Goal: Task Accomplishment & Management: Use online tool/utility

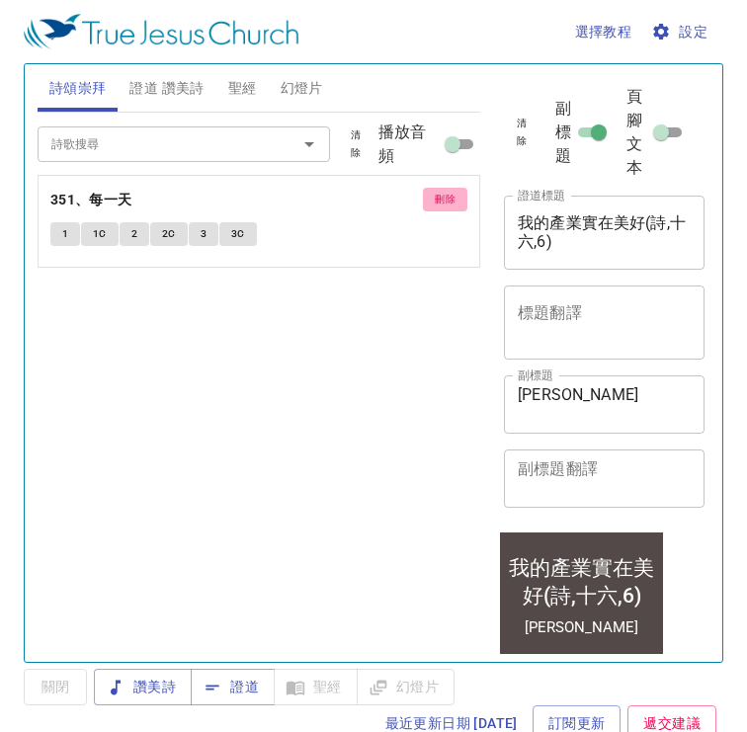
click at [428, 198] on button "刪除" at bounding box center [445, 200] width 44 height 24
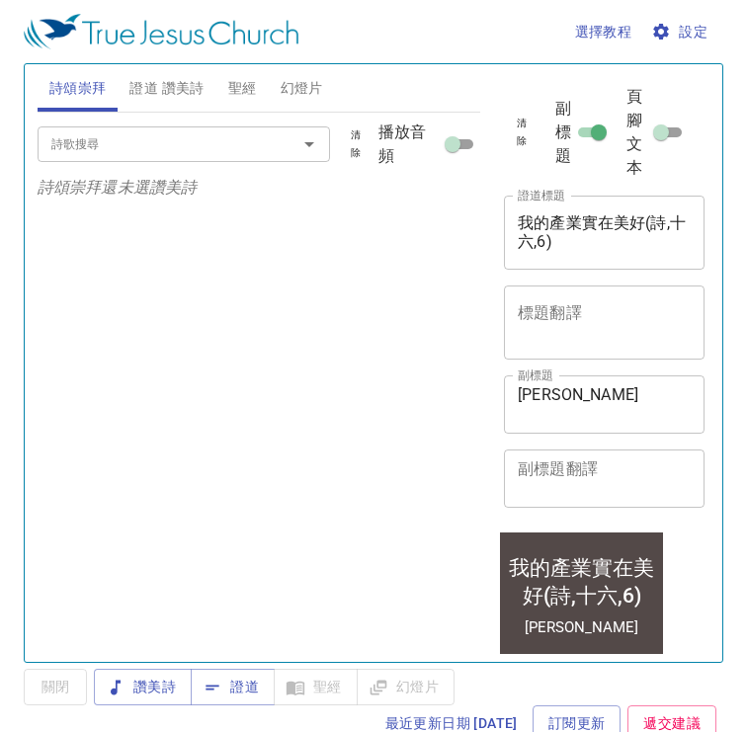
click at [230, 160] on div "詩歌搜尋" at bounding box center [185, 144] width 294 height 35
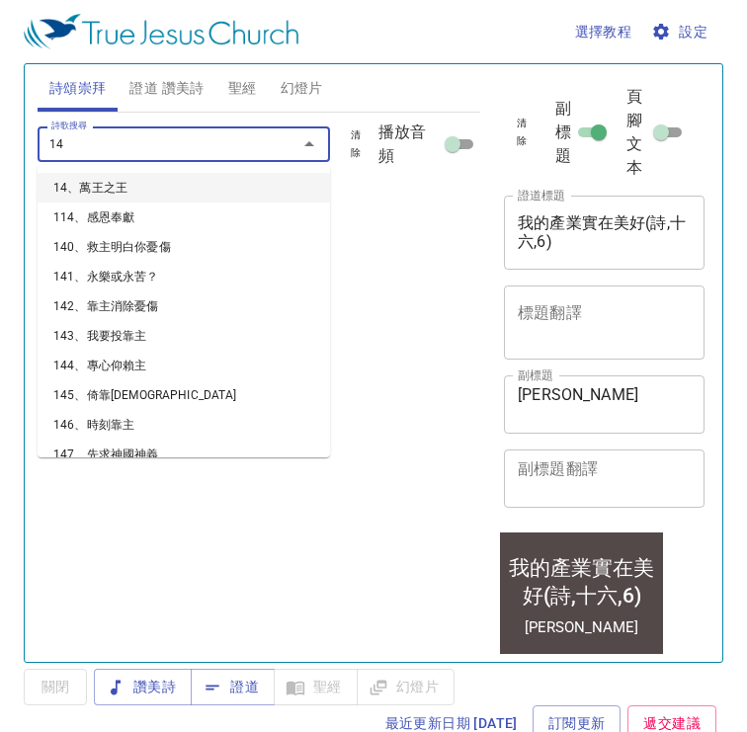
type input "141"
type input "241"
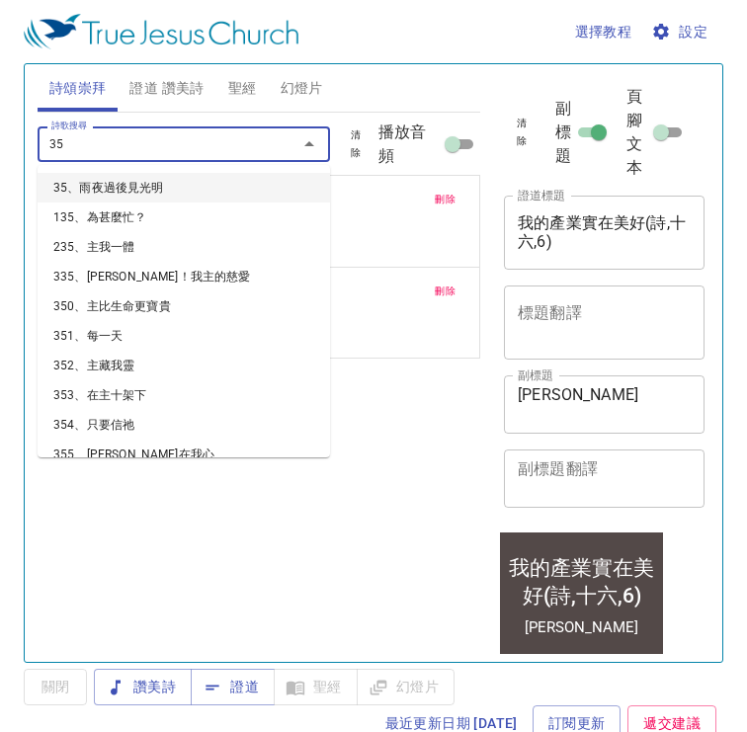
type input "357"
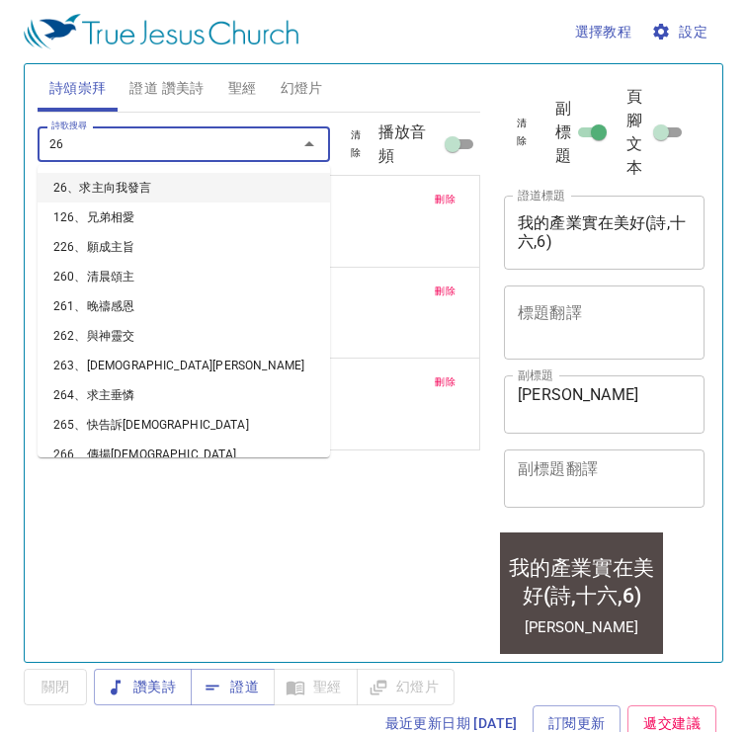
type input "267"
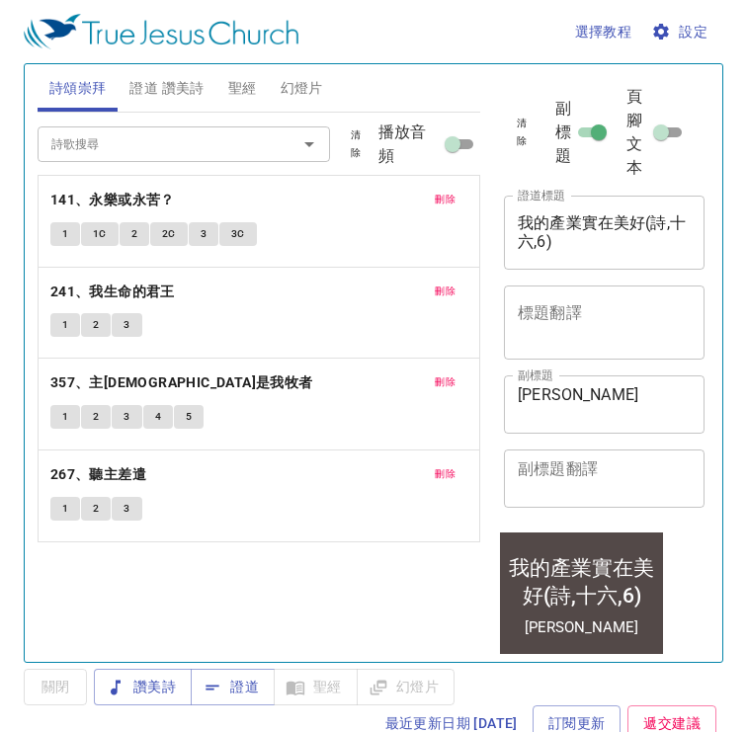
click at [273, 555] on div "詩歌搜尋 詩歌搜尋 清除 播放音頻 刪除 141、永樂或永苦？ 1 1C 2 2C 3 3C 刪除 241、我生命的君王 1 2 3 刪除 357、主耶和華是…" at bounding box center [259, 379] width 443 height 533
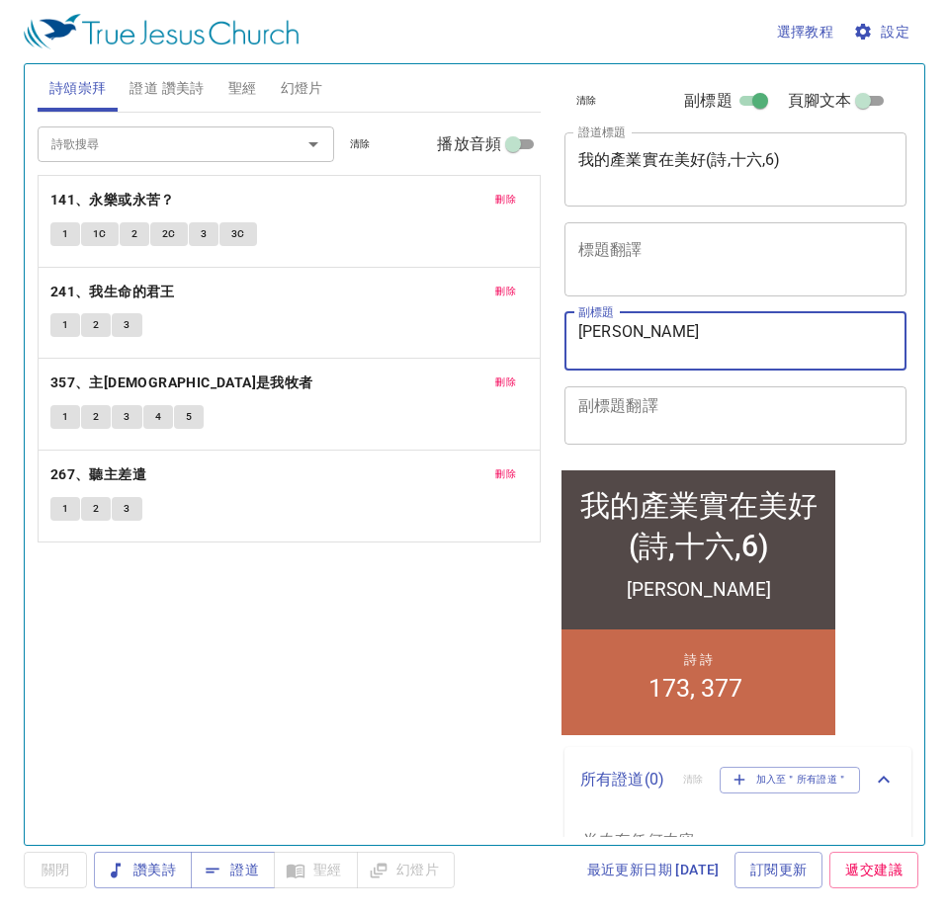
drag, startPoint x: 722, startPoint y: 328, endPoint x: 462, endPoint y: 341, distance: 260.3
click at [462, 341] on div "詩頌崇拜 證道 讚美詩 聖經 幻燈片 詩歌搜尋 詩歌搜尋 清除 播放音頻 刪除 141、永樂或永苦？ 1 1C 2 2C 3 3C 刪除 241、我生命的君王…" at bounding box center [475, 446] width 890 height 781
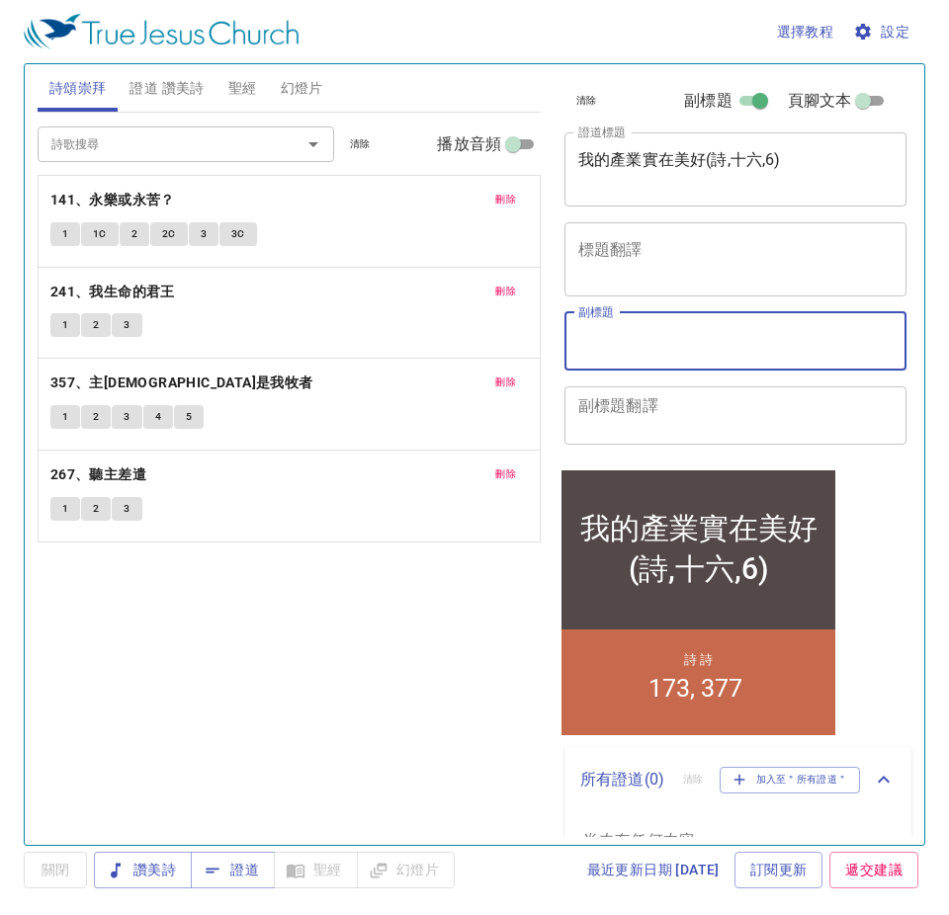
click at [735, 103] on input "副標題" at bounding box center [760, 105] width 71 height 24
checkbox input "false"
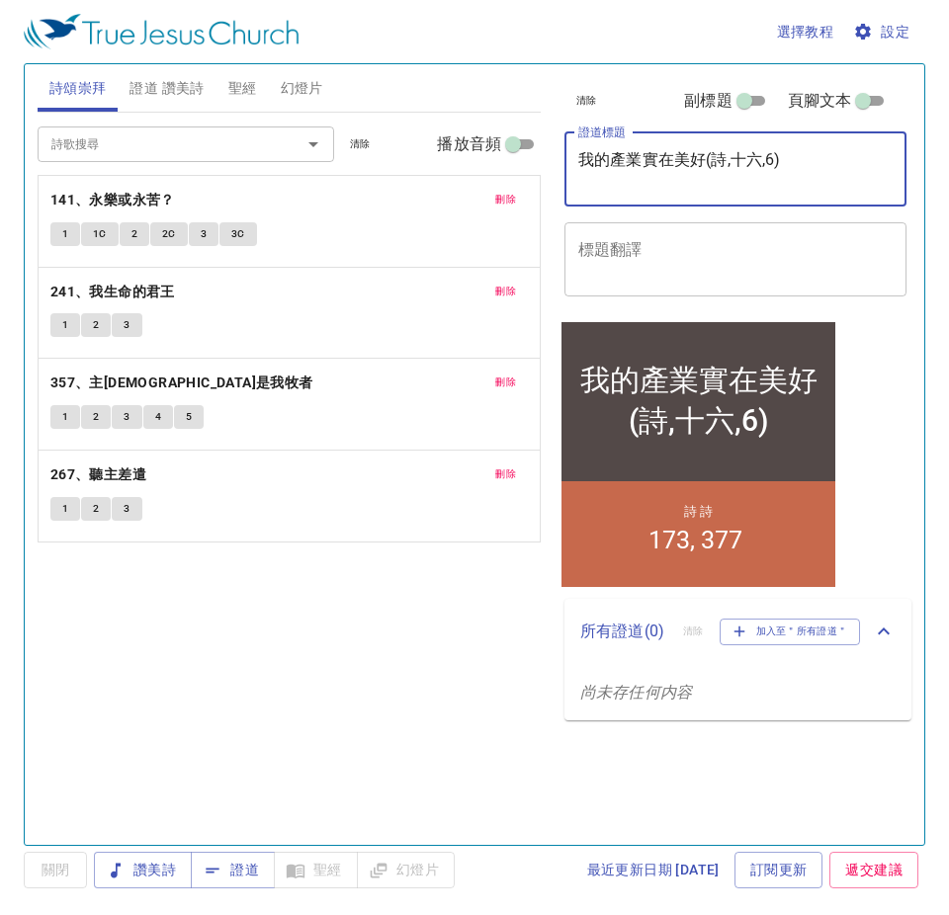
drag, startPoint x: 856, startPoint y: 170, endPoint x: 436, endPoint y: 204, distance: 421.4
click at [436, 204] on div "詩頌崇拜 證道 讚美詩 聖經 幻燈片 詩歌搜尋 詩歌搜尋 清除 播放音頻 刪除 141、永樂或永苦？ 1 1C 2 2C 3 3C 刪除 241、我生命的君王…" at bounding box center [475, 446] width 890 height 781
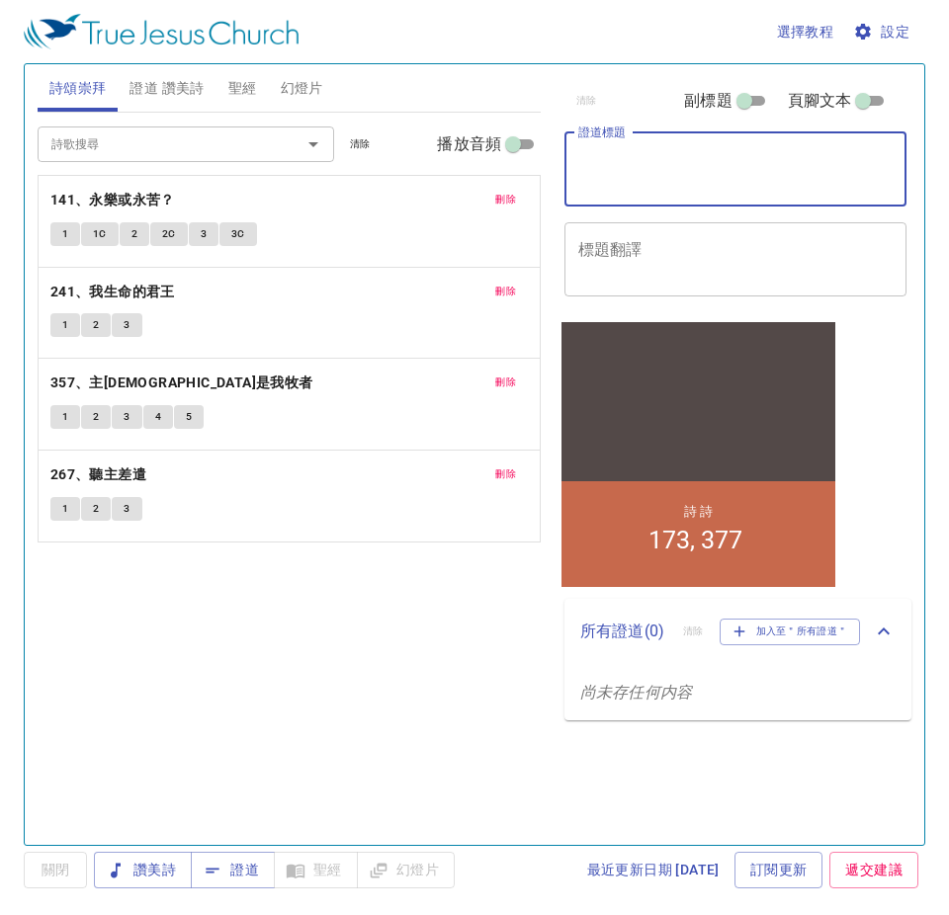
click at [161, 91] on span "證道 讚美詩" at bounding box center [166, 88] width 74 height 25
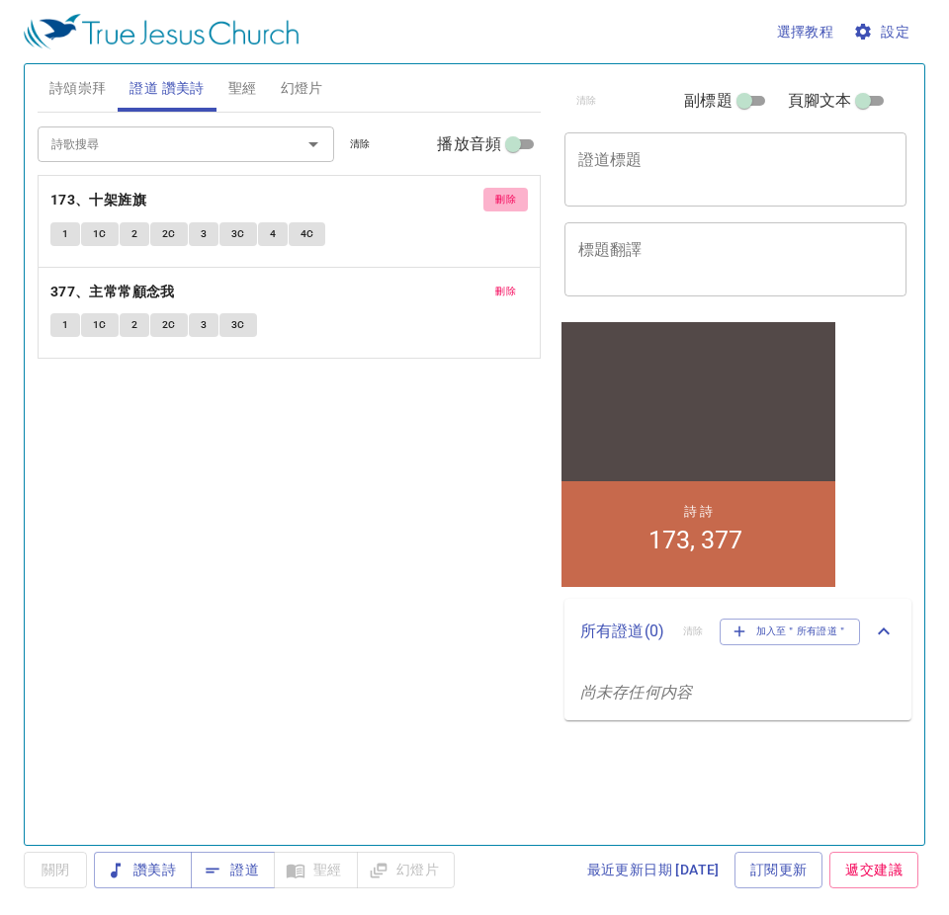
click at [507, 198] on span "刪除" at bounding box center [505, 200] width 21 height 18
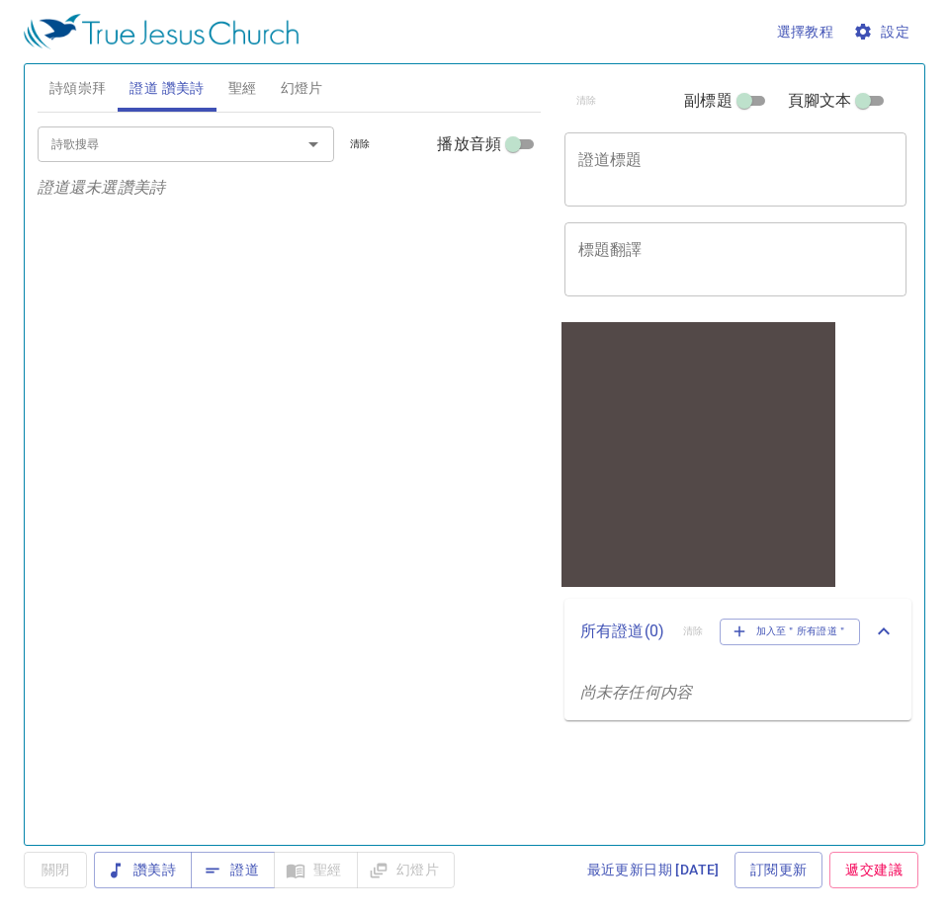
drag, startPoint x: 432, startPoint y: 430, endPoint x: 417, endPoint y: 420, distance: 17.8
click at [431, 430] on div "詩歌搜尋 詩歌搜尋 清除 播放音頻 證道還未選讚美詩" at bounding box center [289, 471] width 503 height 716
click at [72, 90] on span "詩頌崇拜" at bounding box center [77, 88] width 57 height 25
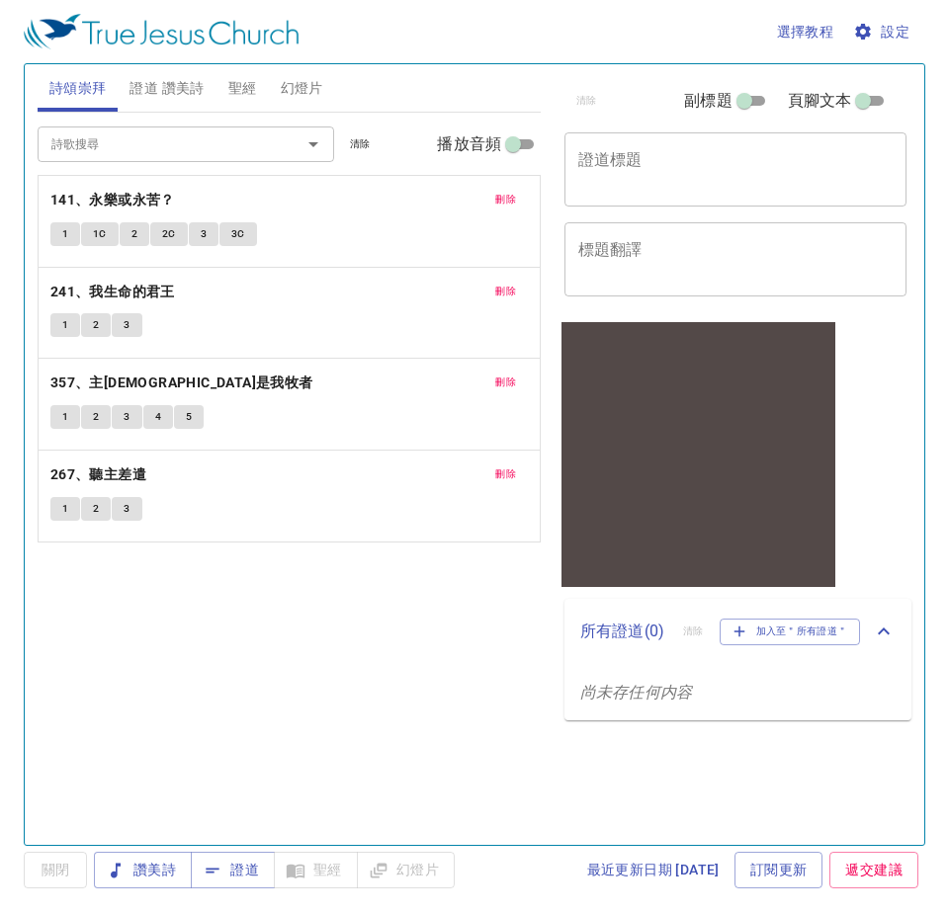
click at [370, 668] on div "詩歌搜尋 詩歌搜尋 清除 播放音頻 刪除 141、永樂或永苦？ 1 1C 2 2C 3 3C 刪除 241、我生命的君王 1 2 3 刪除 357、主耶和華是…" at bounding box center [289, 471] width 503 height 716
click at [299, 81] on span "幻燈片" at bounding box center [302, 88] width 43 height 25
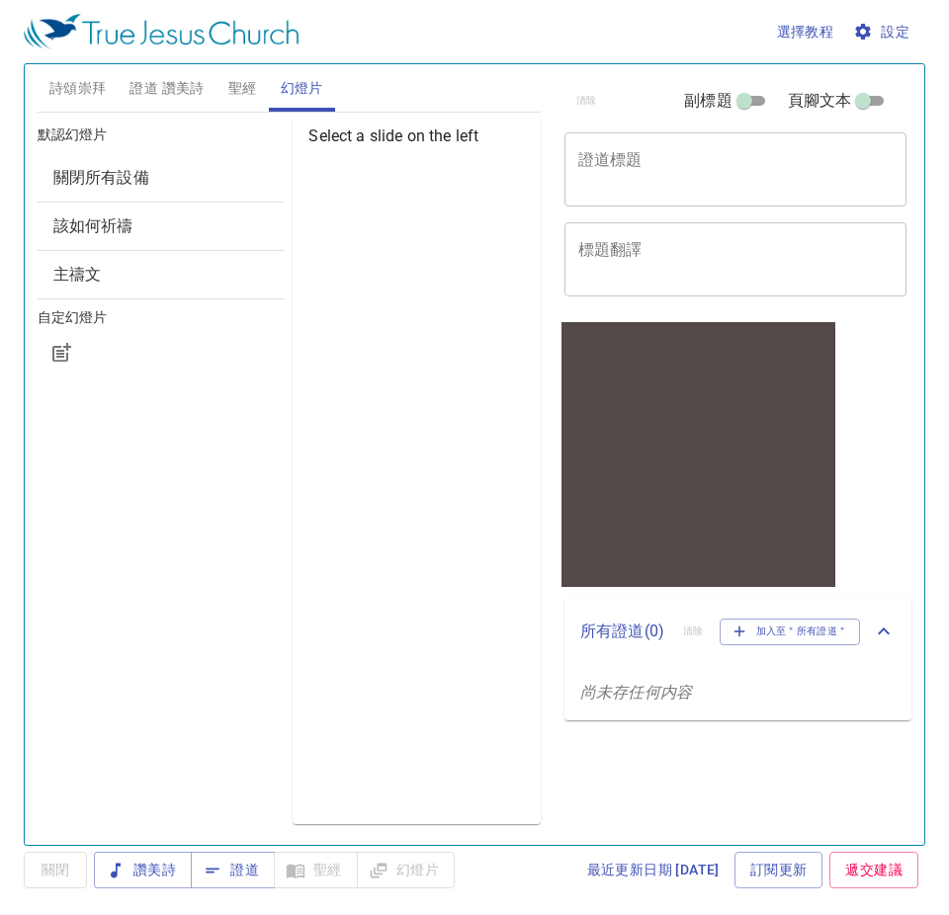
click at [77, 96] on span "詩頌崇拜" at bounding box center [77, 88] width 57 height 25
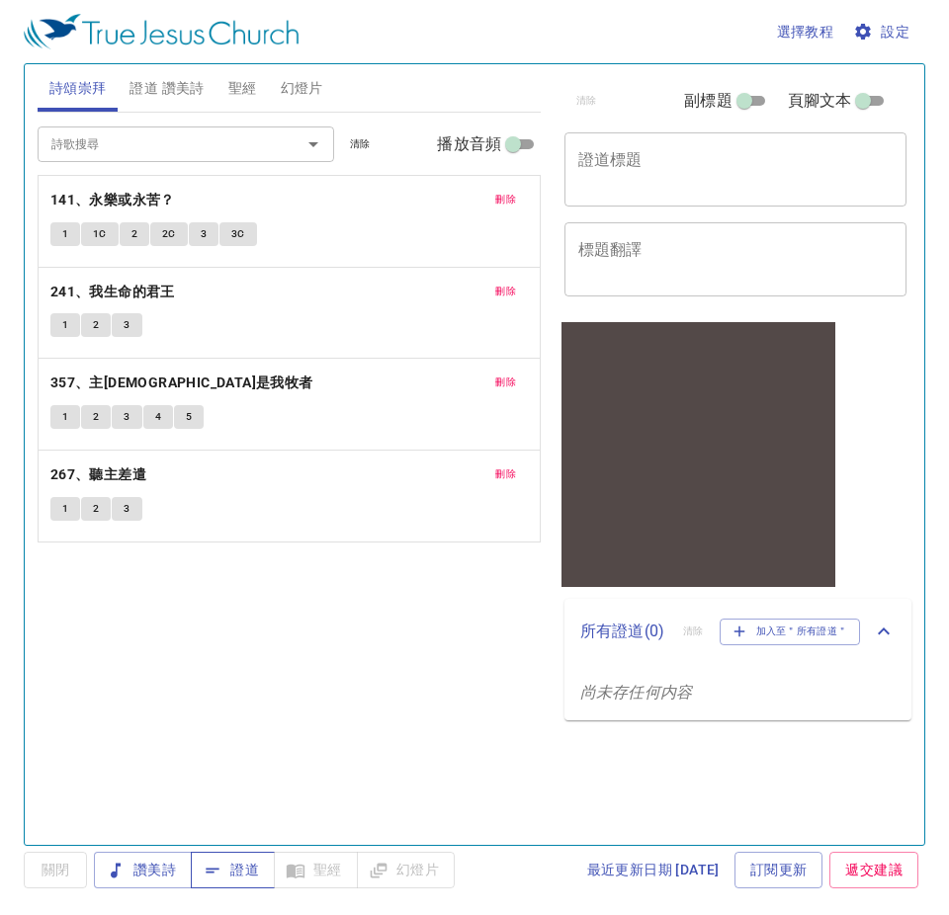
click at [233, 731] on span "證道" at bounding box center [233, 870] width 52 height 25
click at [302, 630] on div "詩歌搜尋 詩歌搜尋 清除 播放音頻 刪除 141、永樂或永苦？ 1 1C 2 2C 3 3C 刪除 241、我生命的君王 1 2 3 刪除 357、主耶和華是…" at bounding box center [289, 471] width 503 height 716
click at [160, 731] on span "讚美詩" at bounding box center [143, 870] width 66 height 25
click at [253, 664] on div "詩歌搜尋 詩歌搜尋 清除 播放音頻 刪除 141、永樂或永苦？ 1 1C 2 2C 3 3C 刪除 241、我生命的君王 1 2 3 刪除 357、主耶和華是…" at bounding box center [289, 471] width 503 height 716
click at [746, 21] on span "設定" at bounding box center [883, 32] width 52 height 25
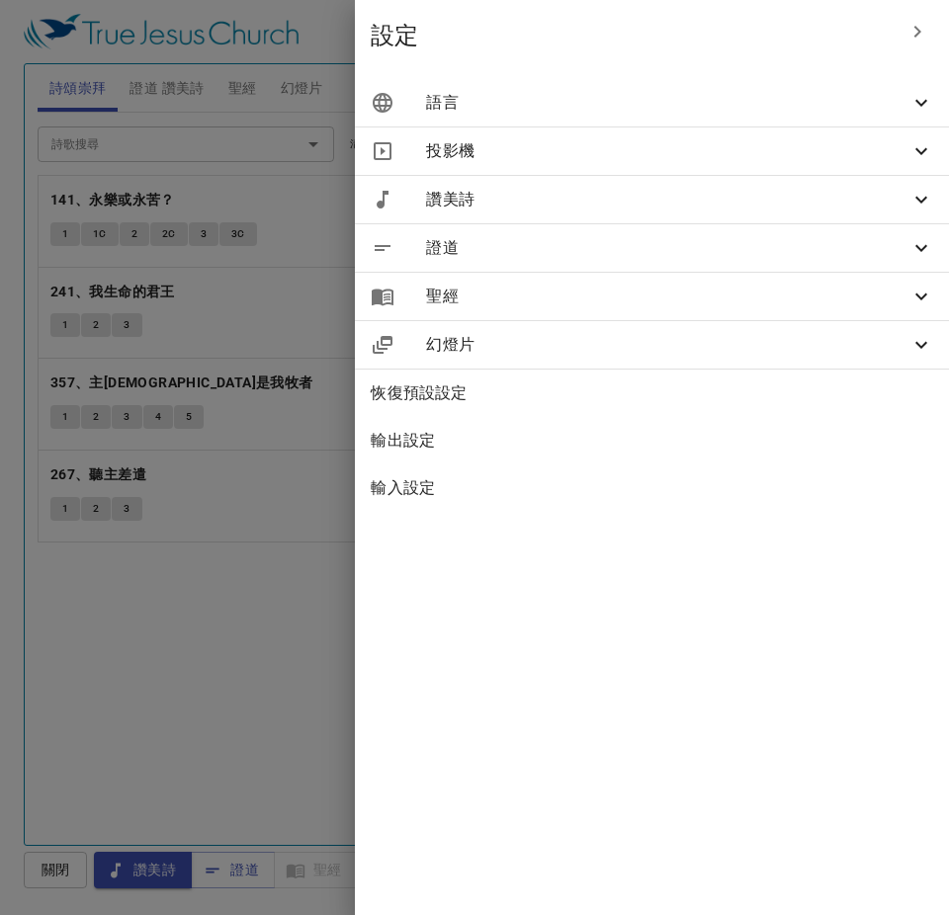
click at [726, 112] on span "語言" at bounding box center [667, 103] width 483 height 24
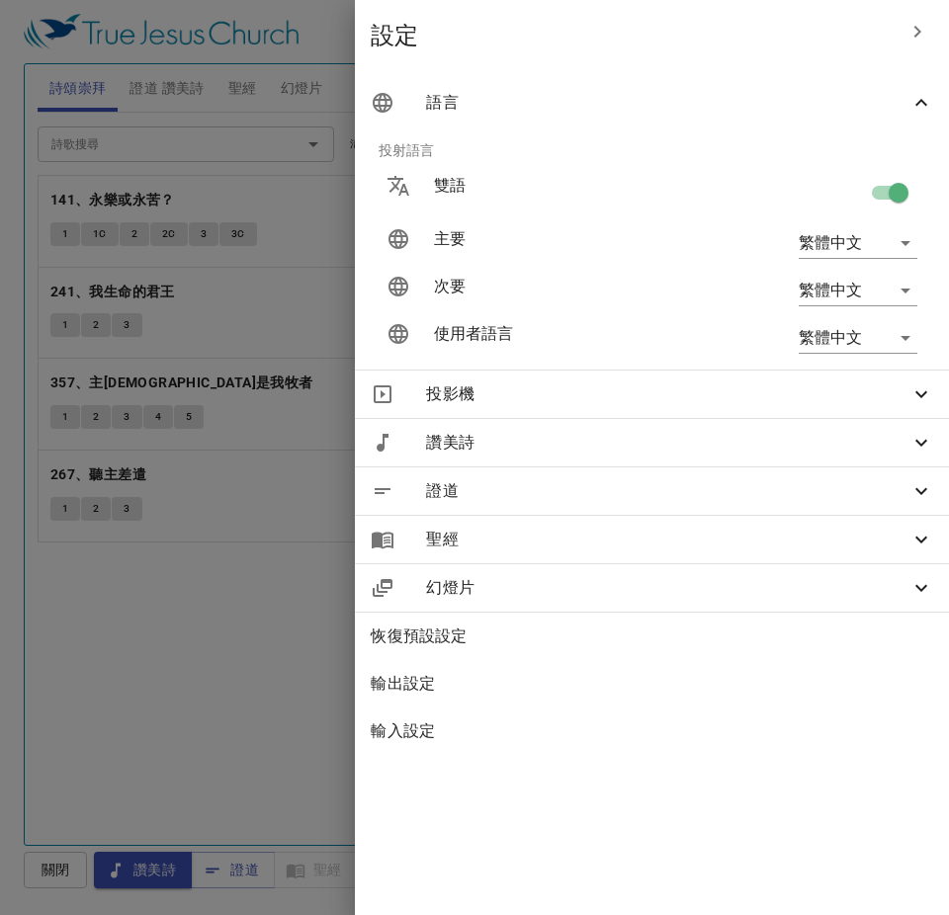
click at [746, 194] on input "checkbox" at bounding box center [898, 197] width 113 height 38
checkbox input "false"
click at [746, 23] on icon "button" at bounding box center [917, 32] width 24 height 24
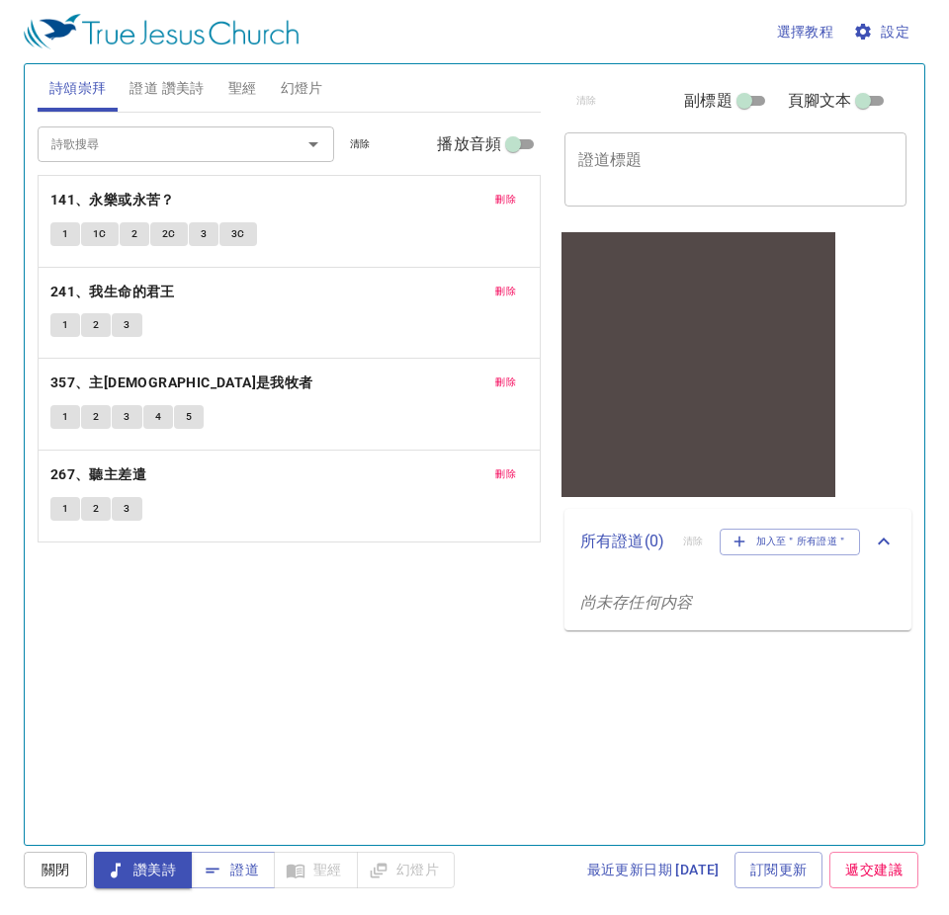
click at [307, 640] on div "詩歌搜尋 詩歌搜尋 清除 播放音頻 刪除 141、永樂或永苦？ 1 1C 2 2C 3 3C 刪除 241、我生命的君王 1 2 3 刪除 357、主耶和華是…" at bounding box center [289, 471] width 503 height 716
click at [164, 93] on span "證道 讚美詩" at bounding box center [166, 88] width 74 height 25
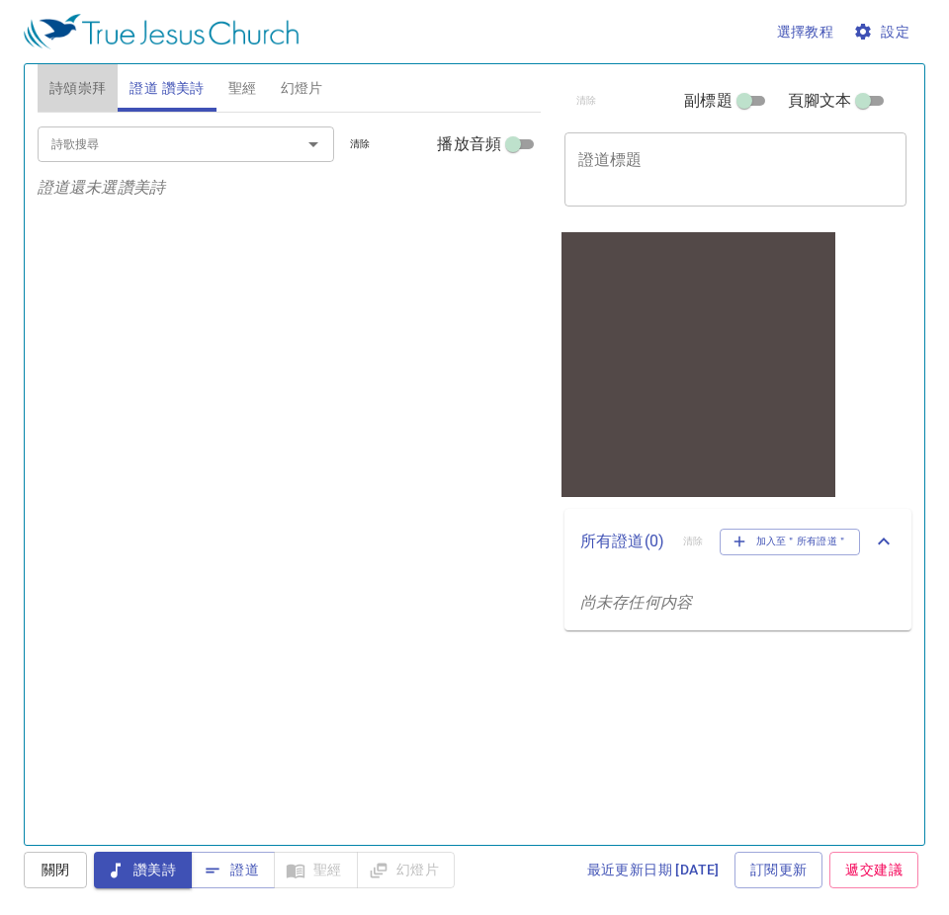
click at [94, 85] on span "詩頌崇拜" at bounding box center [77, 88] width 57 height 25
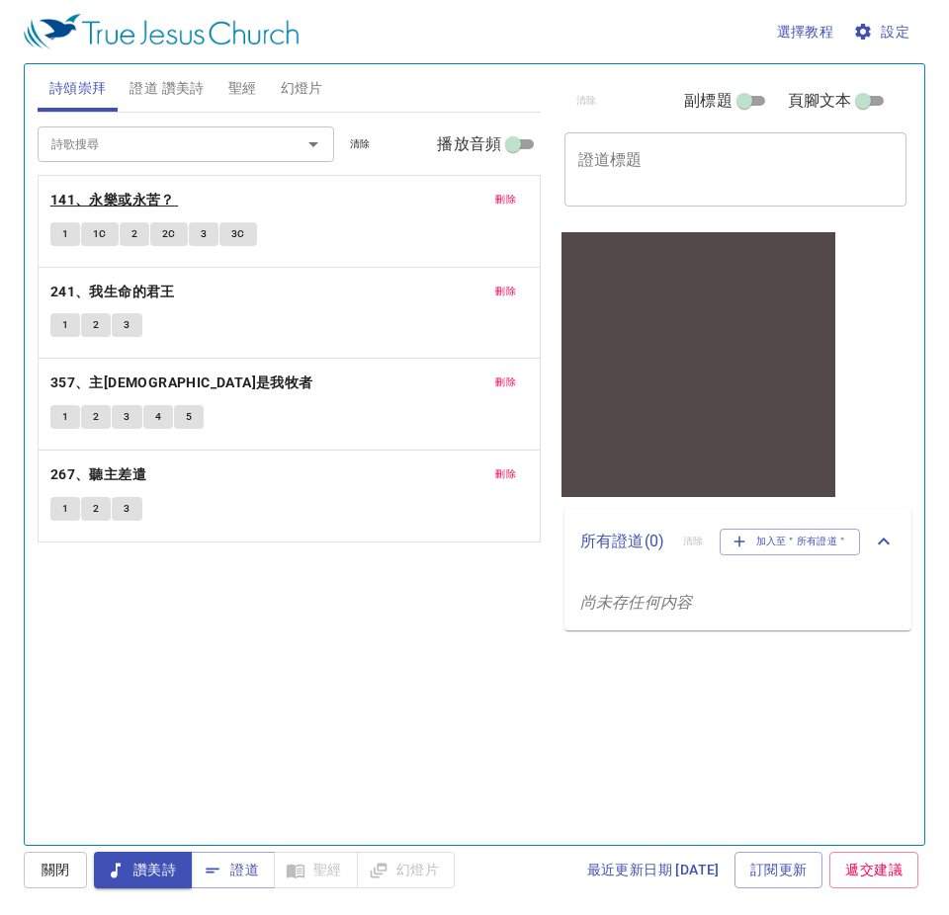
click at [102, 194] on b "141、永樂或永苦？" at bounding box center [112, 200] width 125 height 25
click at [67, 232] on span "1" at bounding box center [65, 234] width 6 height 18
click at [384, 695] on div "詩歌搜尋 詩歌搜尋 清除 播放音頻 刪除 141、永樂或永苦？ 1 1C 2 2C 3 3C 刪除 241、我生命的君王 1 2 3 刪除 357、主耶和華是…" at bounding box center [289, 471] width 503 height 716
click at [95, 225] on span "1C" at bounding box center [100, 234] width 14 height 18
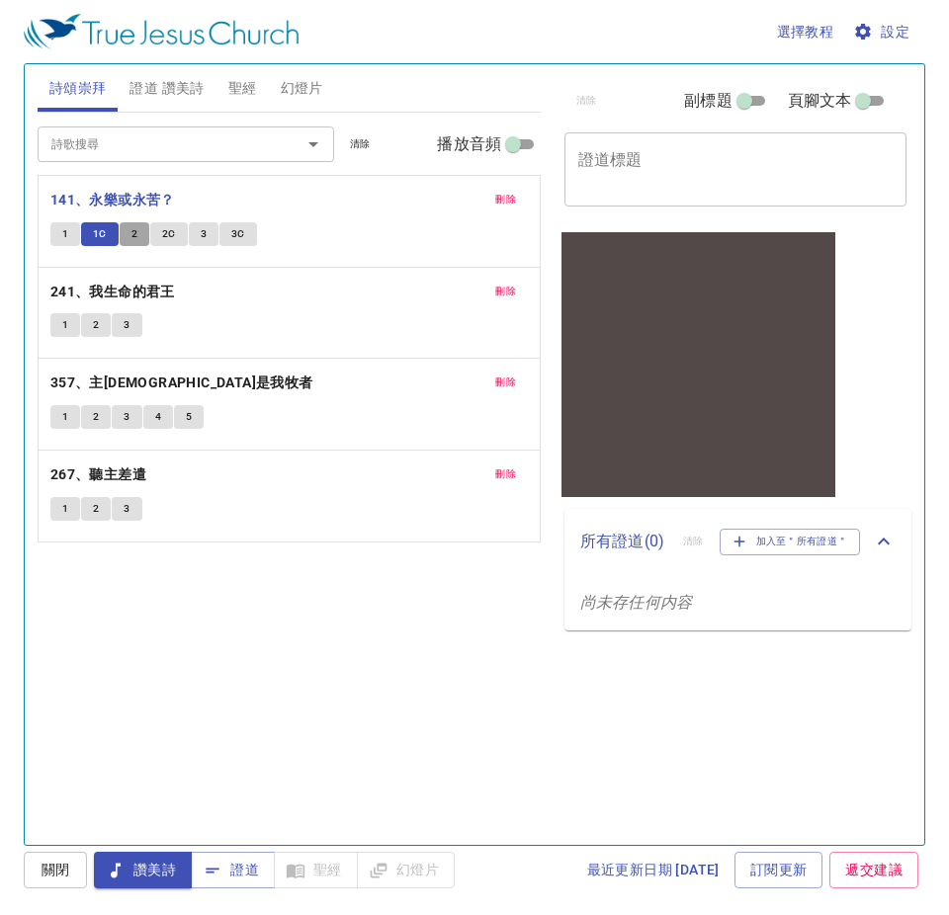
click at [139, 234] on button "2" at bounding box center [135, 234] width 30 height 24
click at [168, 234] on span "2C" at bounding box center [169, 234] width 14 height 18
click at [205, 238] on span "3" at bounding box center [204, 234] width 6 height 18
click at [166, 83] on span "證道 讚美詩" at bounding box center [166, 88] width 74 height 25
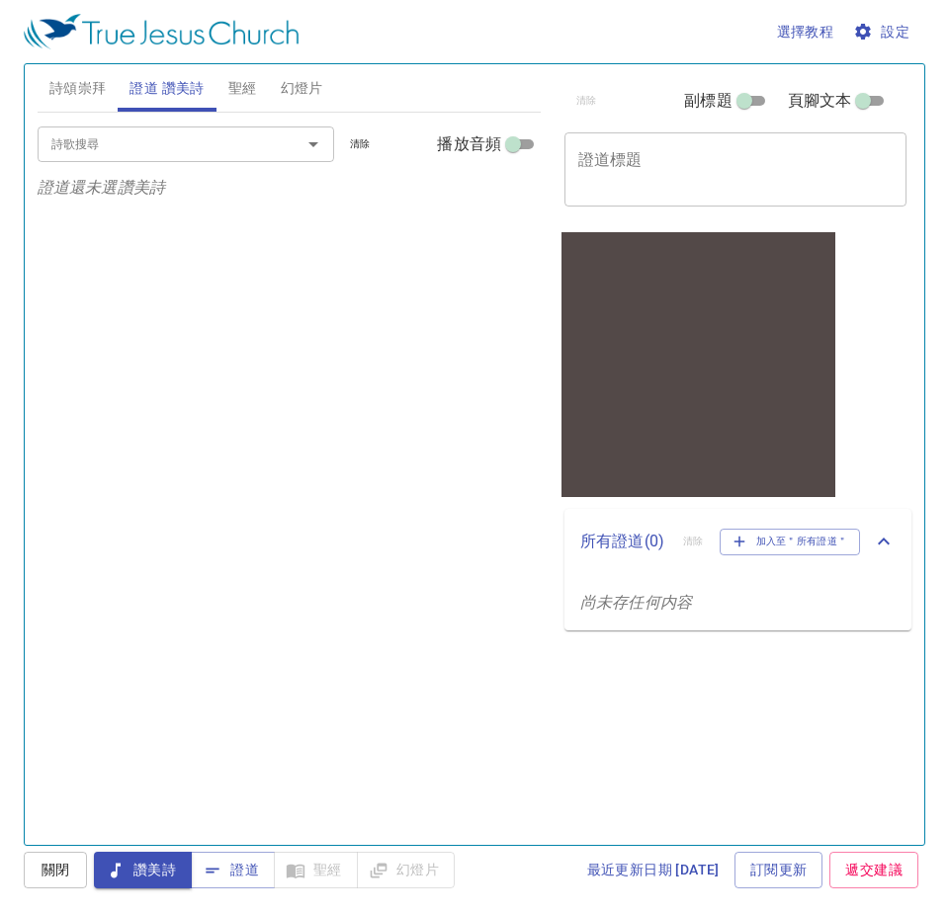
click at [705, 153] on textarea "證道標題" at bounding box center [735, 169] width 314 height 38
click at [92, 77] on span "詩頌崇拜" at bounding box center [77, 88] width 57 height 25
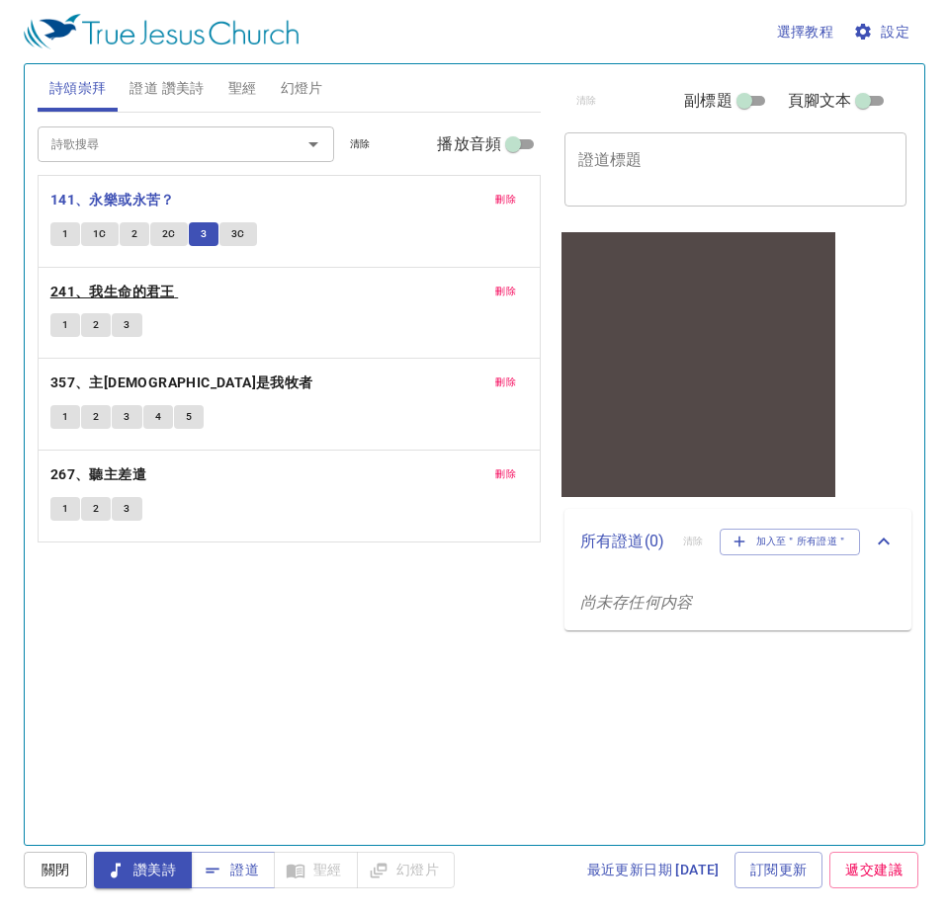
click at [119, 296] on b "241、我生命的君王" at bounding box center [112, 292] width 125 height 25
click at [59, 326] on button "1" at bounding box center [65, 325] width 30 height 24
click at [99, 321] on span "2" at bounding box center [96, 325] width 6 height 18
click at [682, 163] on textarea "證道標題" at bounding box center [735, 169] width 314 height 38
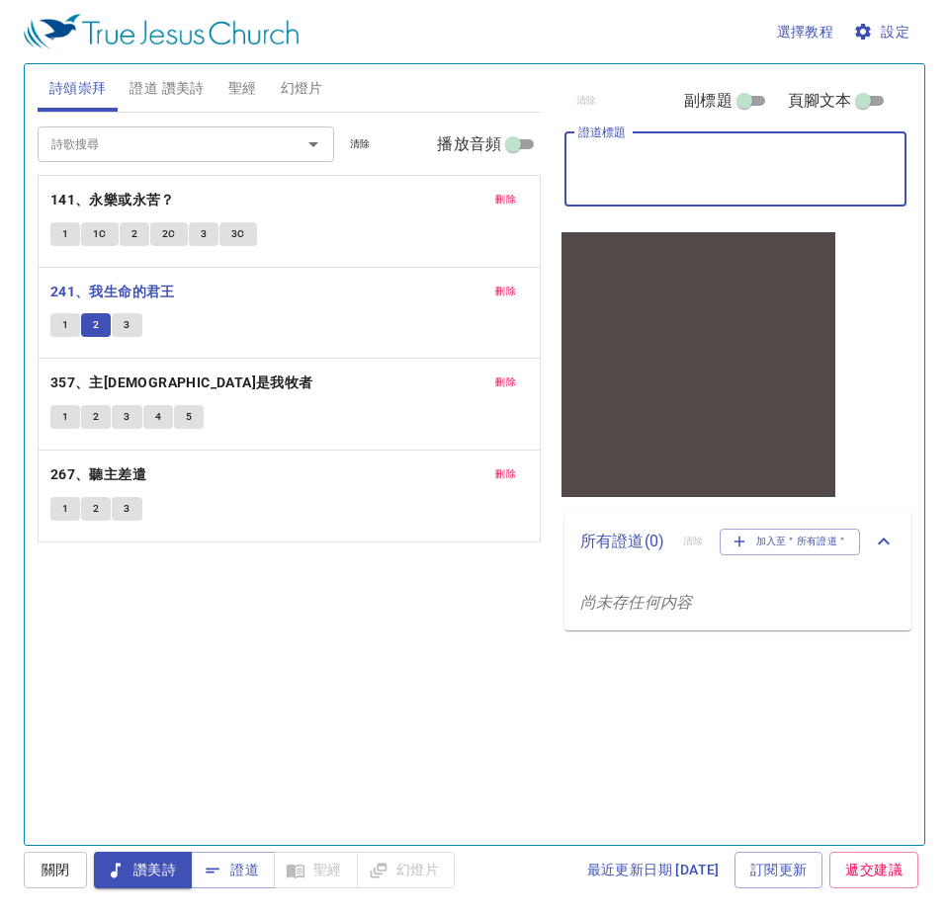
paste textarea "吉甲與波金"
type textarea "吉甲與波金"
drag, startPoint x: 716, startPoint y: 171, endPoint x: 499, endPoint y: 166, distance: 216.5
click at [499, 166] on div "詩頌崇拜 證道 讚美詩 聖經 幻燈片 詩歌搜尋 詩歌搜尋 清除 播放音頻 刪除 141、永樂或永苦？ 1 1C 2 2C 3 3C 刪除 241、我生命的君王…" at bounding box center [475, 446] width 890 height 781
click at [185, 89] on span "證道 讚美詩" at bounding box center [166, 88] width 74 height 25
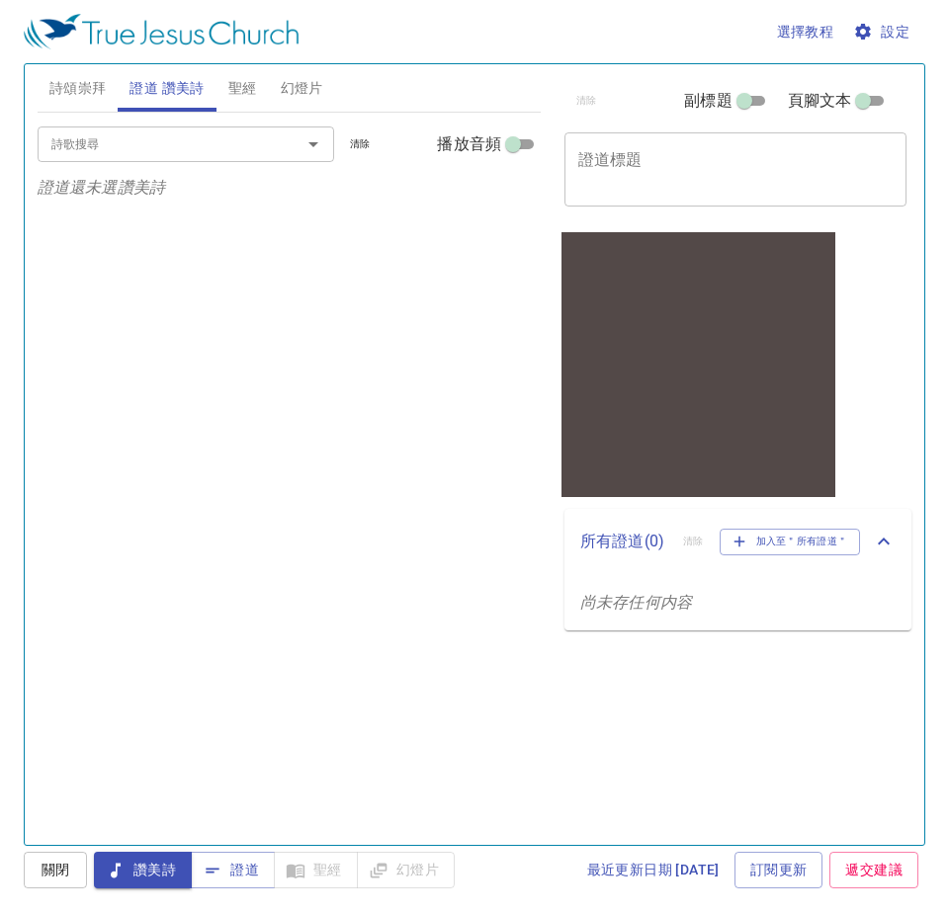
click at [185, 89] on span "證道 讚美詩" at bounding box center [166, 88] width 74 height 25
click at [746, 163] on textarea "證道標題" at bounding box center [735, 169] width 314 height 38
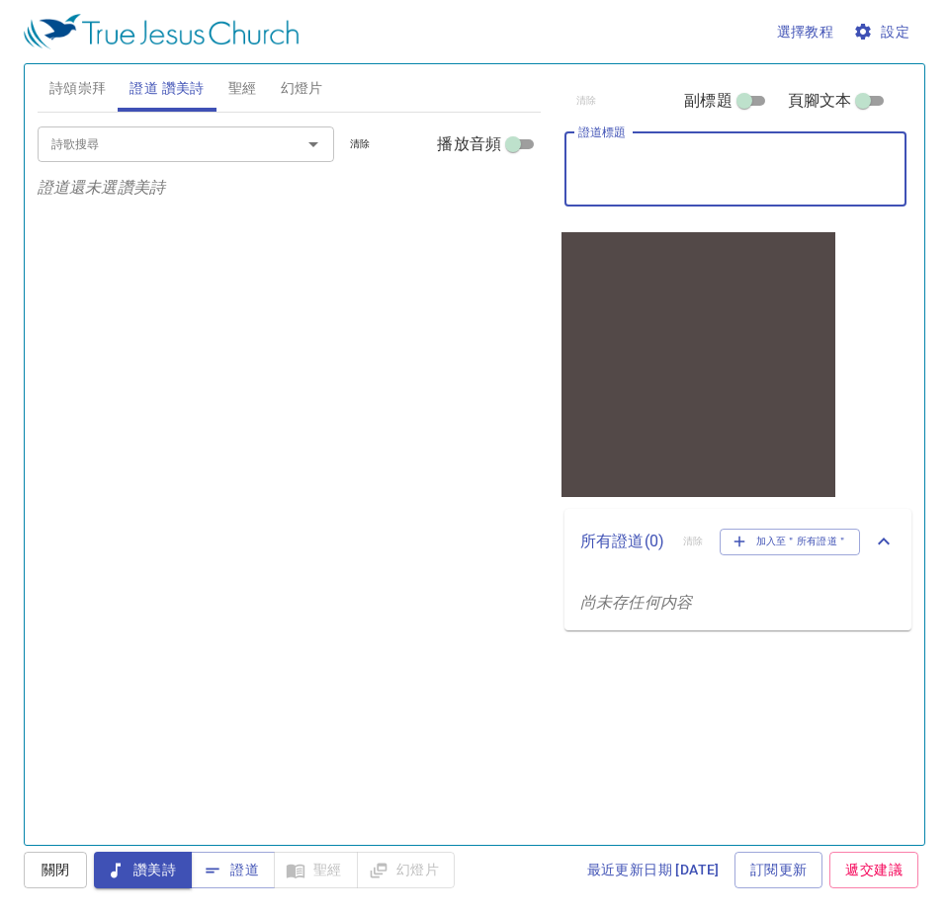
paste textarea "吉甲與波金"
type textarea "吉甲與波金"
click at [744, 100] on input "副標題" at bounding box center [744, 105] width 71 height 24
checkbox input "true"
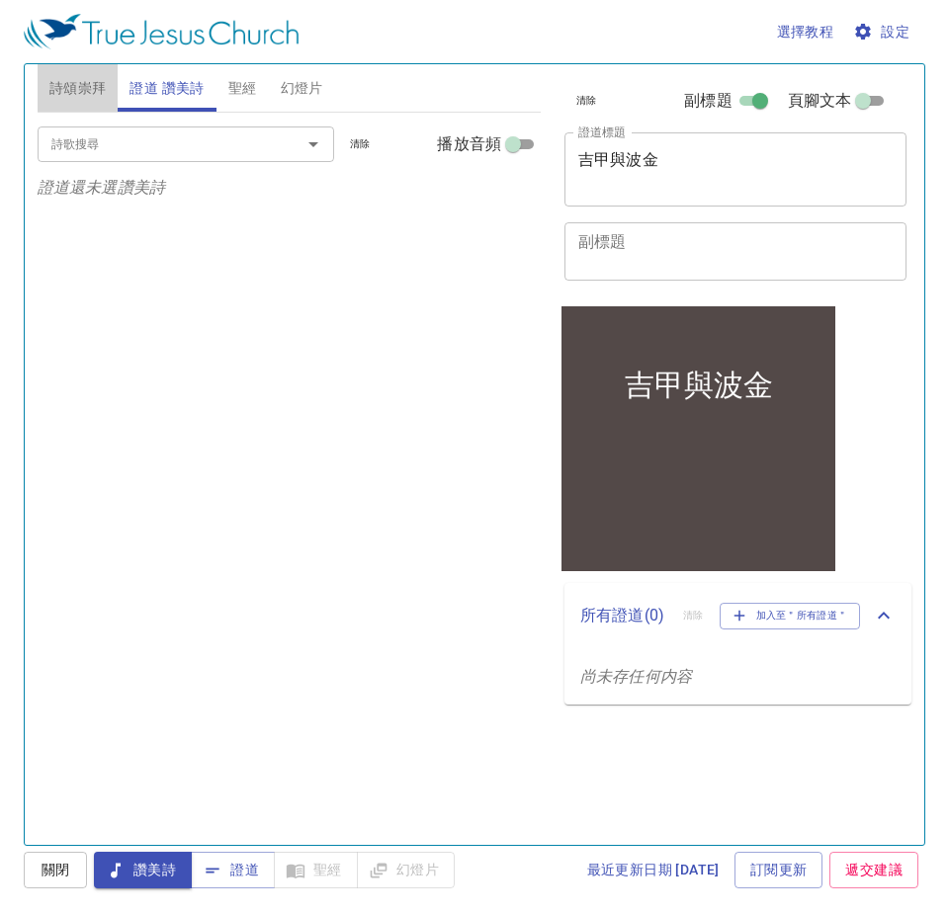
click at [89, 87] on span "詩頌崇拜" at bounding box center [77, 88] width 57 height 25
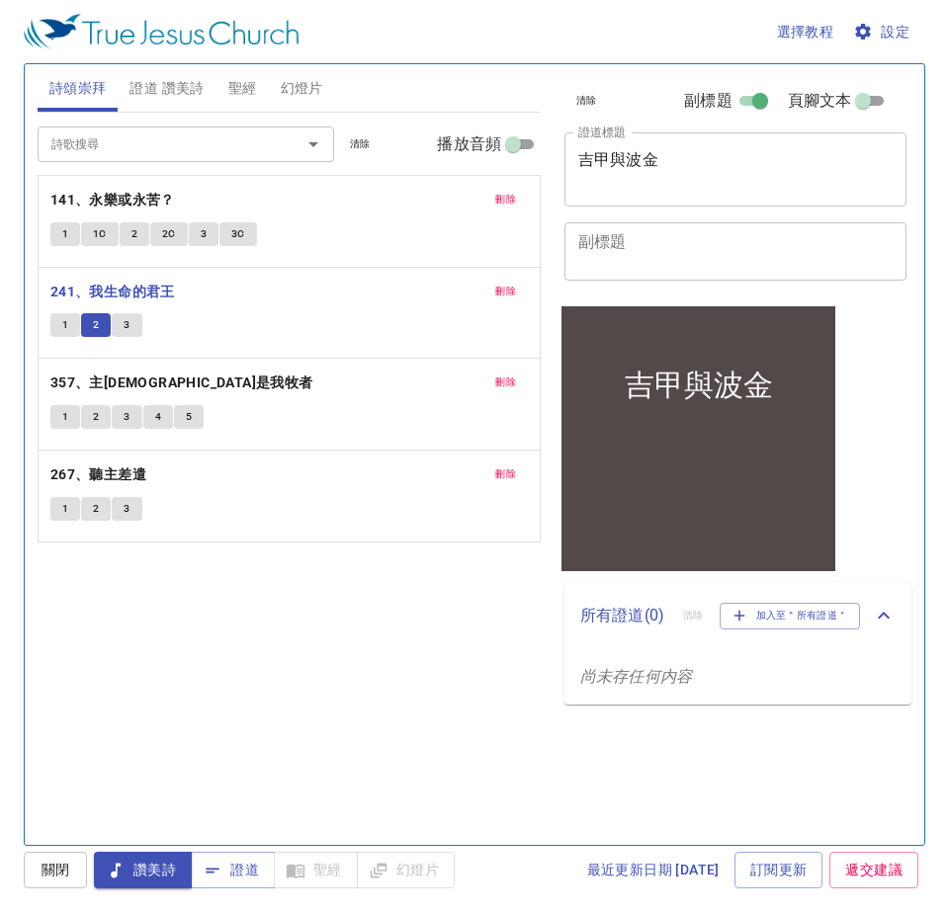
click at [129, 327] on span "3" at bounding box center [127, 325] width 6 height 18
click at [189, 87] on span "證道 讚美詩" at bounding box center [166, 88] width 74 height 25
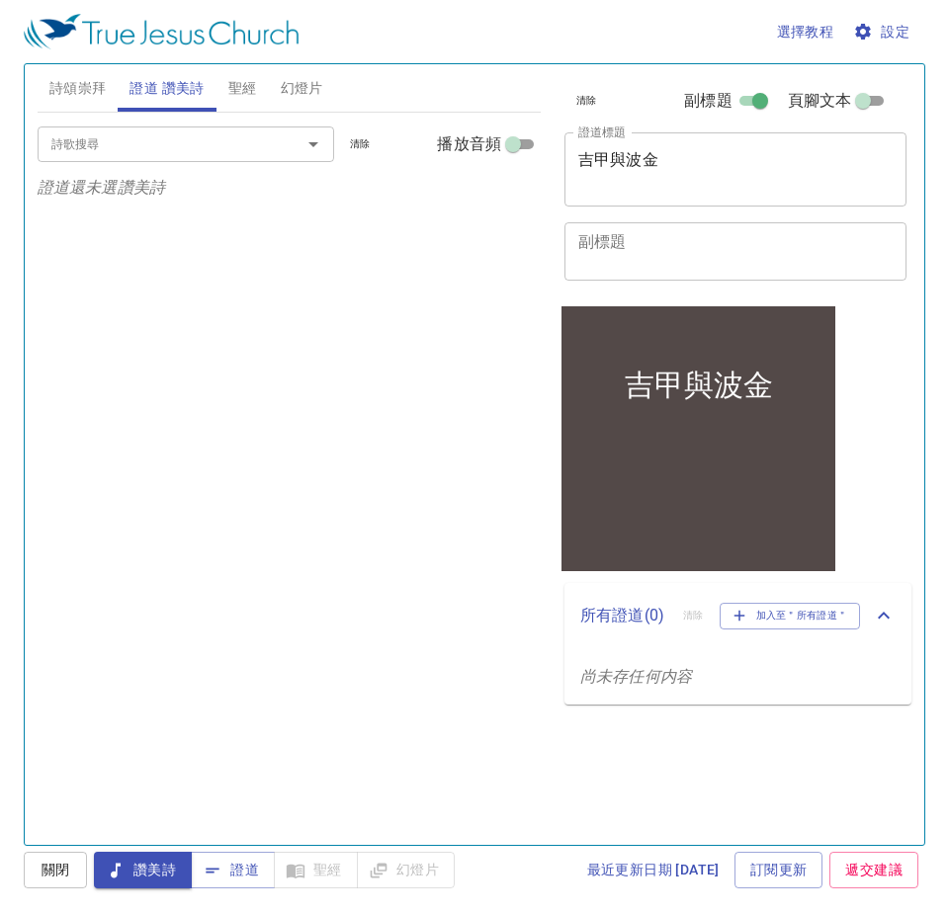
click at [698, 242] on textarea "副標題" at bounding box center [735, 251] width 314 height 38
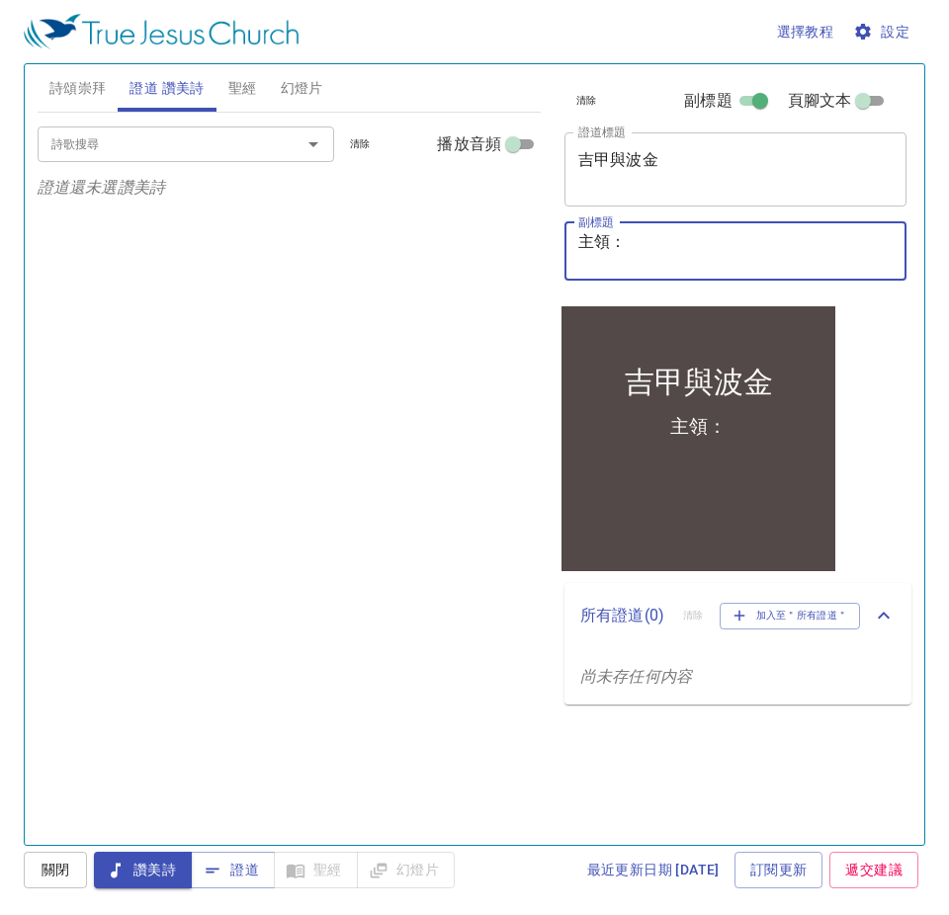
paste textarea "張世傑弟兄"
type textarea "主領：[PERSON_NAME]"
click at [209, 151] on input "詩歌搜尋" at bounding box center [156, 143] width 226 height 23
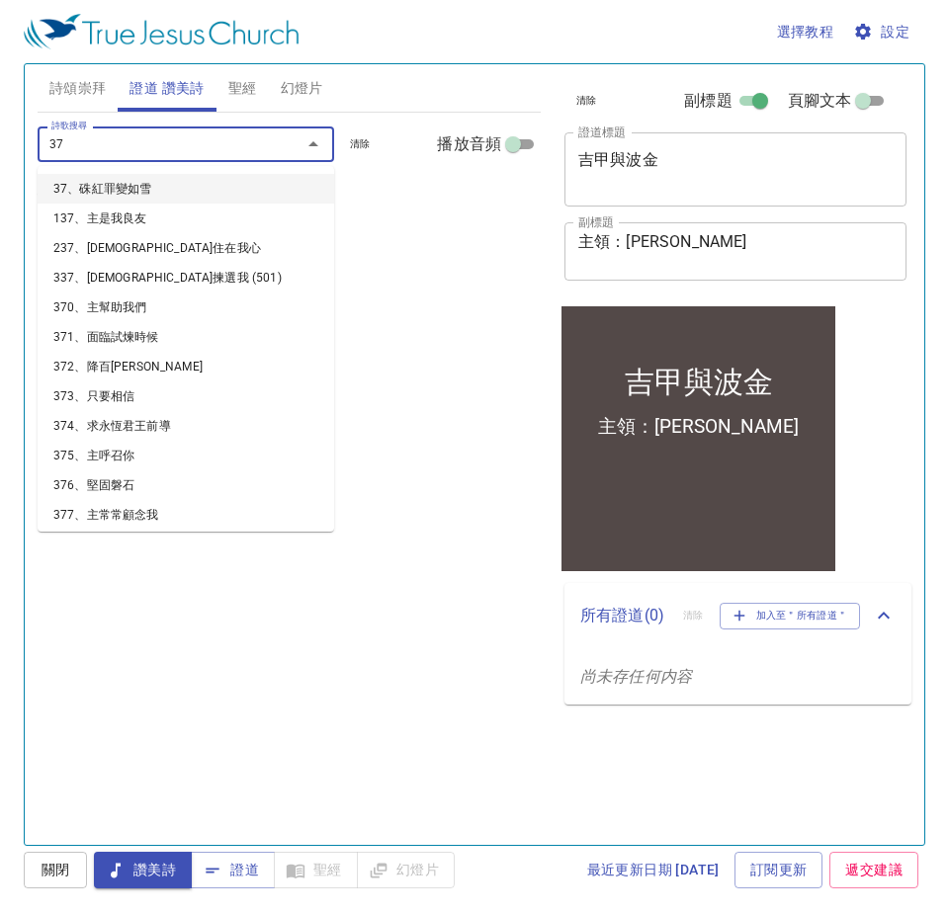
type input "379"
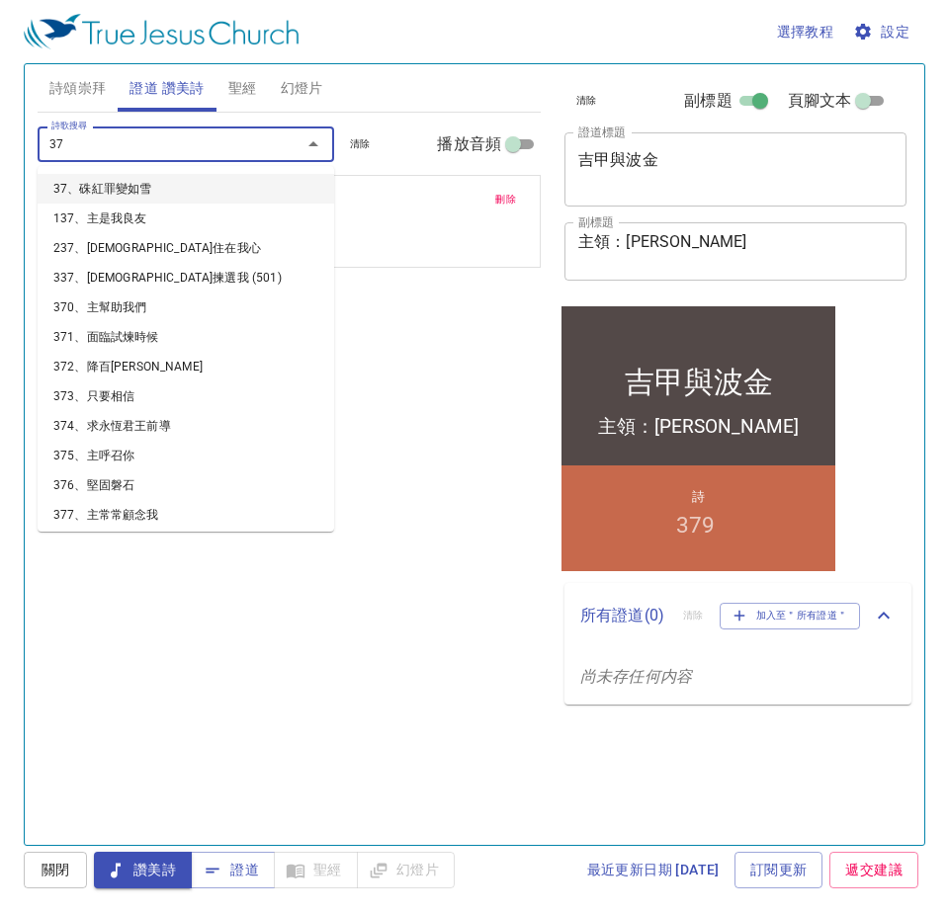
type input "370"
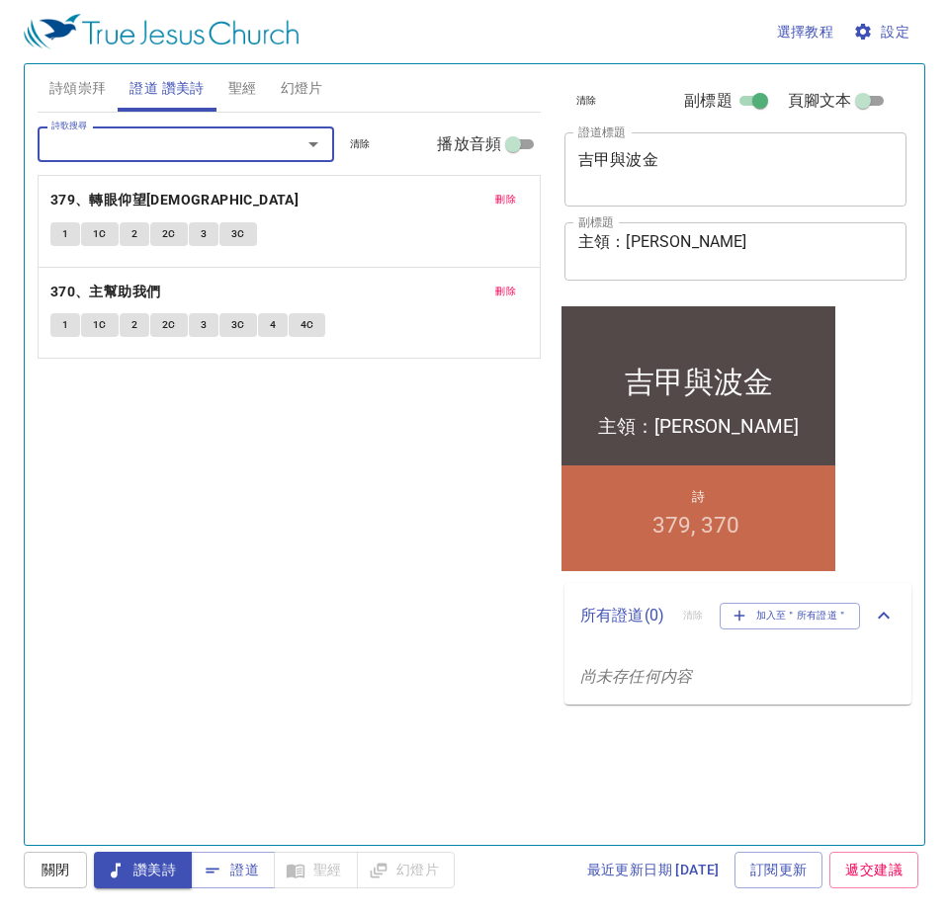
click at [83, 81] on span "詩頌崇拜" at bounding box center [77, 88] width 57 height 25
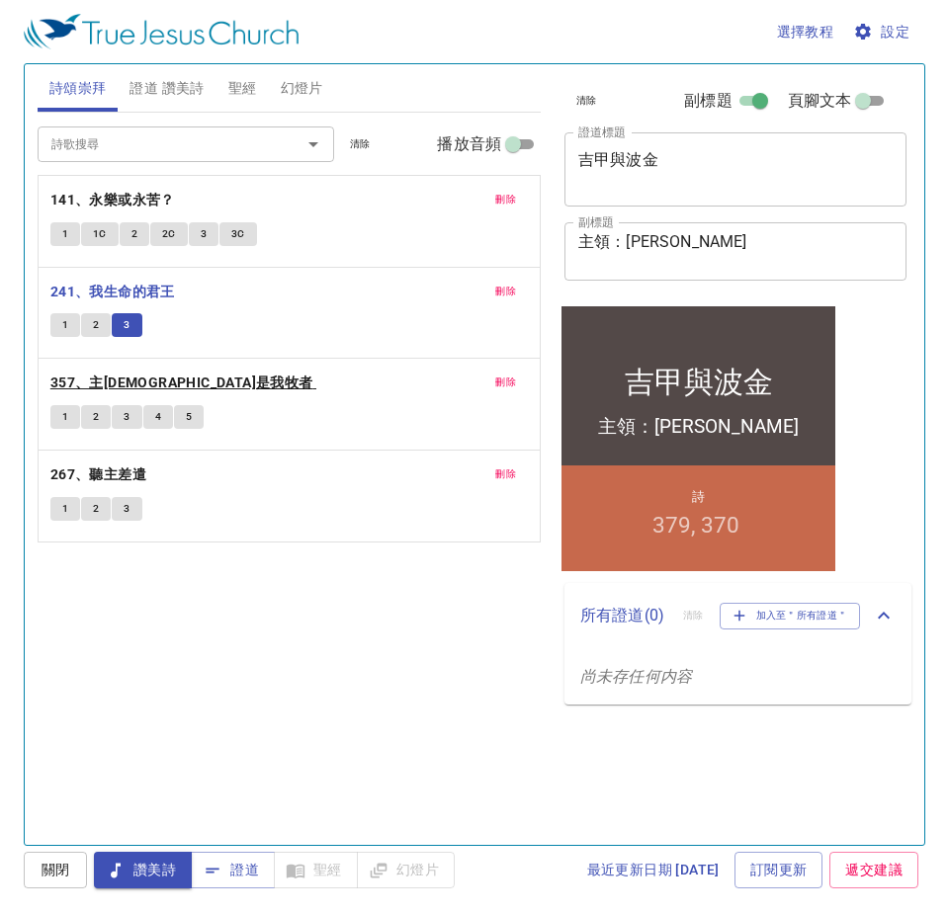
click at [103, 382] on b "357、主[DEMOGRAPHIC_DATA]是我牧者" at bounding box center [181, 383] width 263 height 25
click at [62, 421] on span "1" at bounding box center [65, 417] width 6 height 18
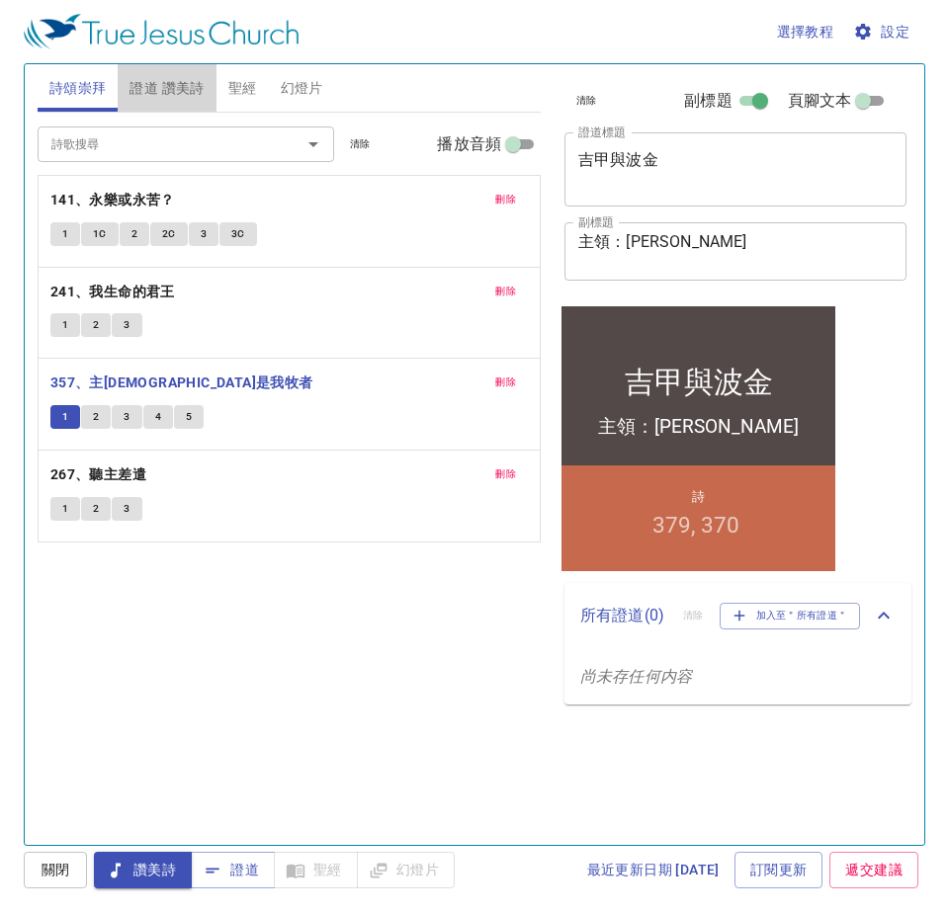
click at [141, 89] on span "證道 讚美詩" at bounding box center [166, 88] width 74 height 25
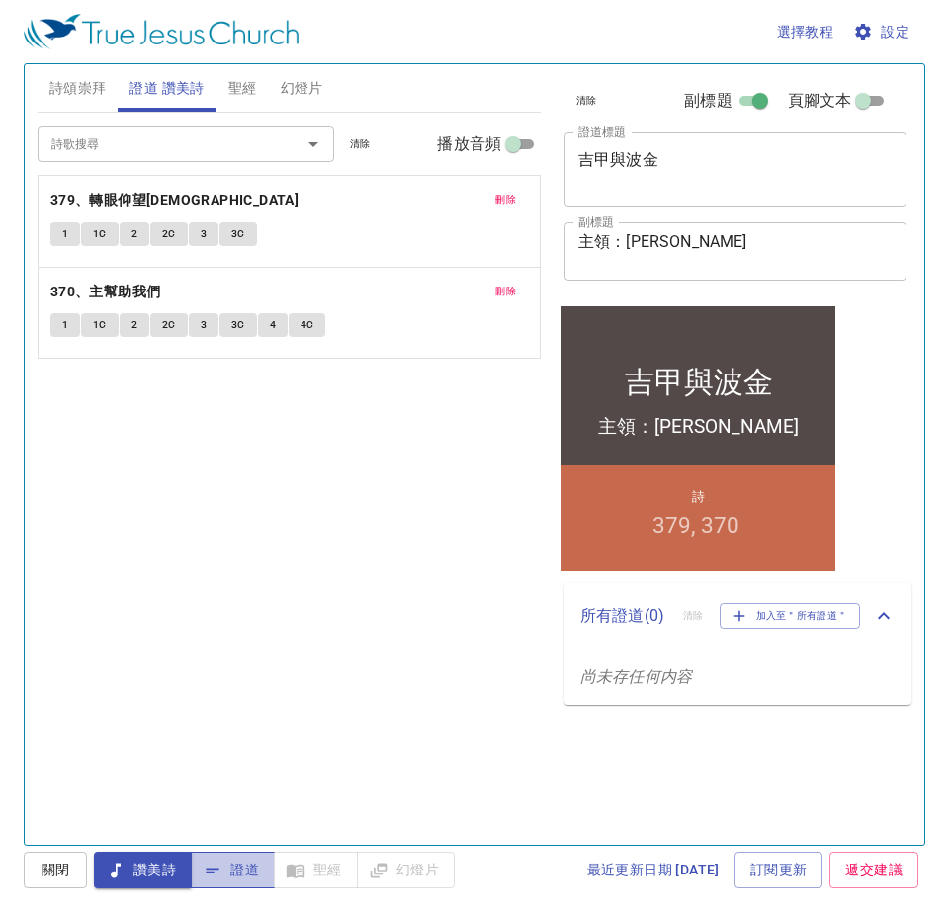
click at [227, 731] on span "證道" at bounding box center [233, 870] width 52 height 25
click at [156, 731] on span "讚美詩" at bounding box center [143, 870] width 66 height 25
click at [90, 83] on span "詩頌崇拜" at bounding box center [77, 88] width 57 height 25
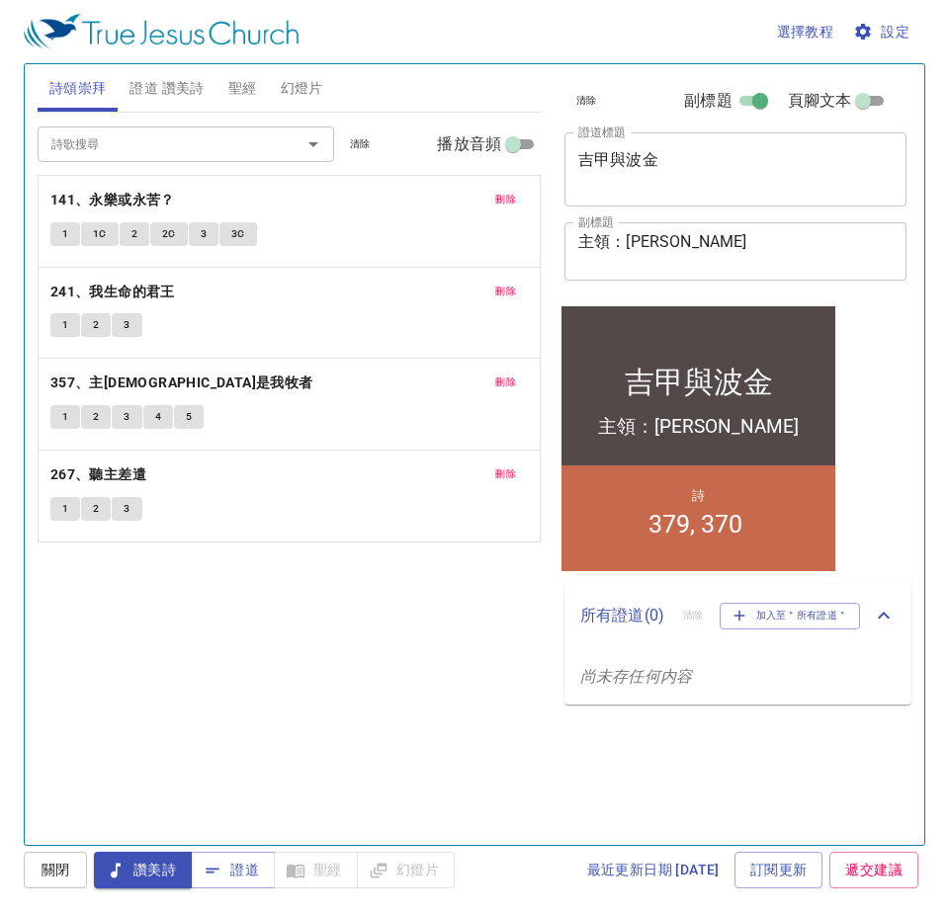
click at [66, 414] on span "1" at bounding box center [65, 417] width 6 height 18
click at [125, 414] on span "3" at bounding box center [127, 417] width 6 height 18
click at [153, 421] on button "4" at bounding box center [158, 417] width 30 height 24
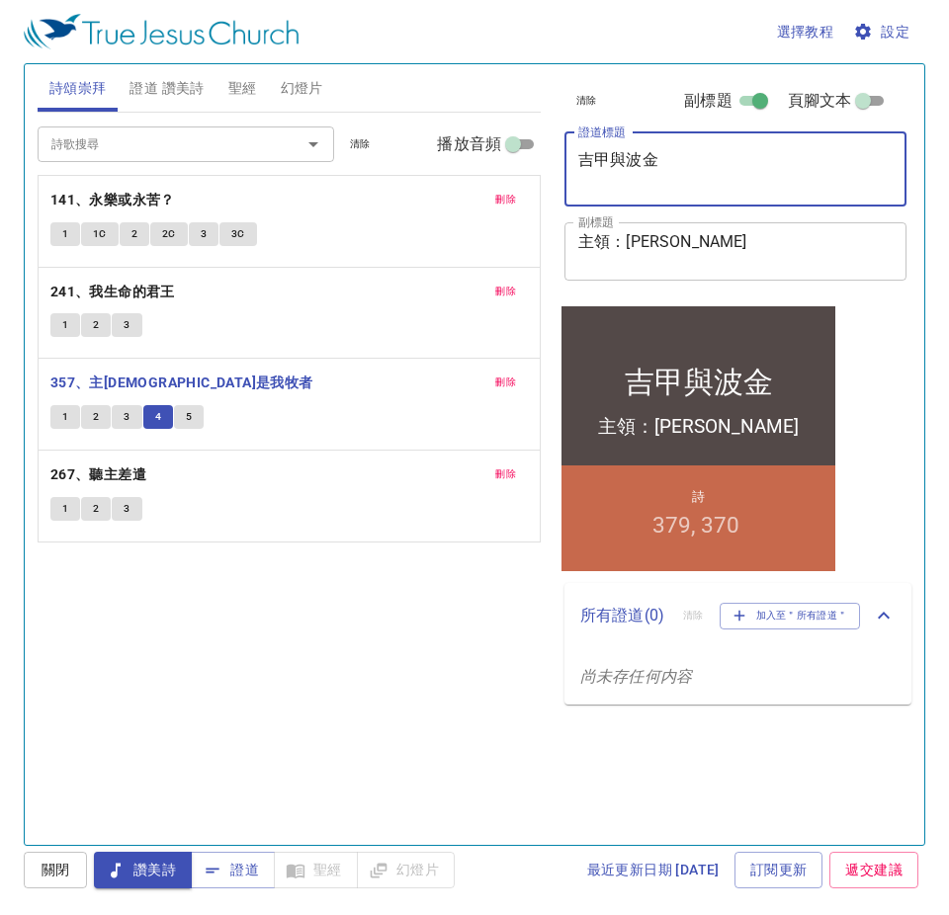
drag, startPoint x: 752, startPoint y: 168, endPoint x: 449, endPoint y: 193, distance: 304.5
click at [449, 193] on div "詩頌崇拜 證道 讚美詩 聖經 幻燈片 詩歌搜尋 詩歌搜尋 清除 播放音頻 刪除 141、永樂或永苦？ 1 1C 2 2C 3 3C 刪除 241、我生命的君王…" at bounding box center [475, 446] width 890 height 781
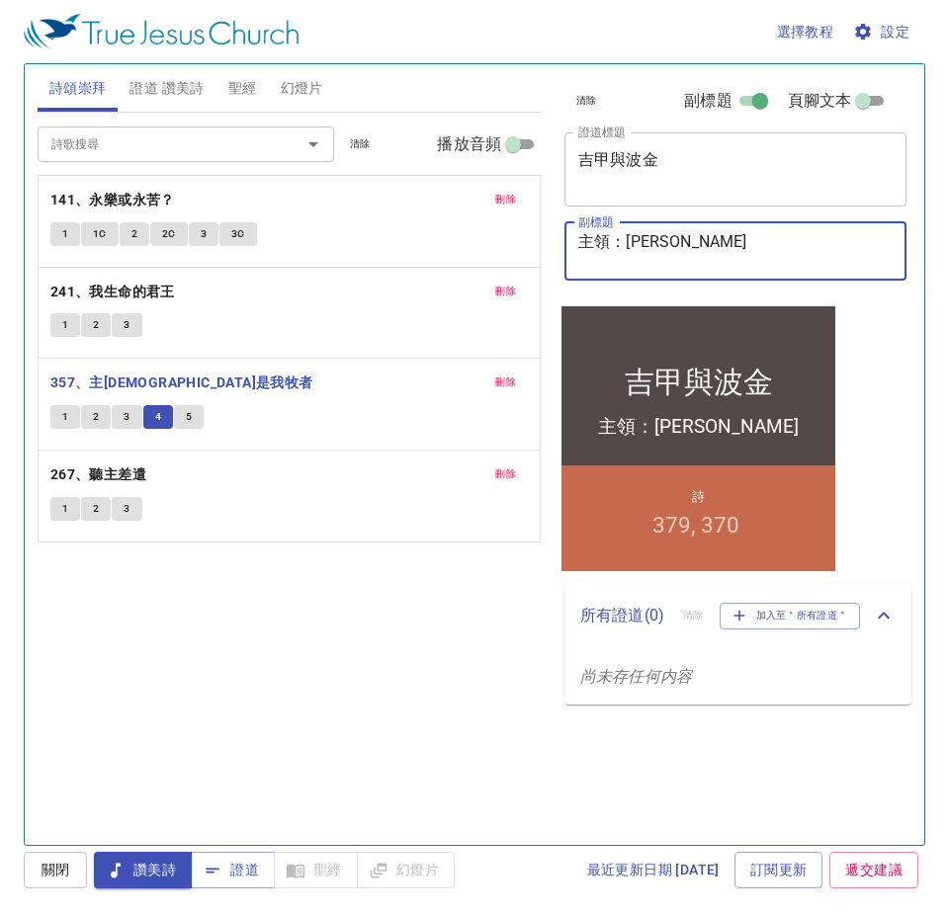
drag, startPoint x: 730, startPoint y: 242, endPoint x: 616, endPoint y: 235, distance: 114.9
click at [616, 235] on textarea "主領：[PERSON_NAME]" at bounding box center [735, 251] width 314 height 38
click at [720, 246] on textarea "主領：[PERSON_NAME]" at bounding box center [735, 251] width 314 height 38
drag, startPoint x: 721, startPoint y: 245, endPoint x: 631, endPoint y: 245, distance: 89.9
click at [631, 245] on textarea "主領：[PERSON_NAME]" at bounding box center [735, 251] width 314 height 38
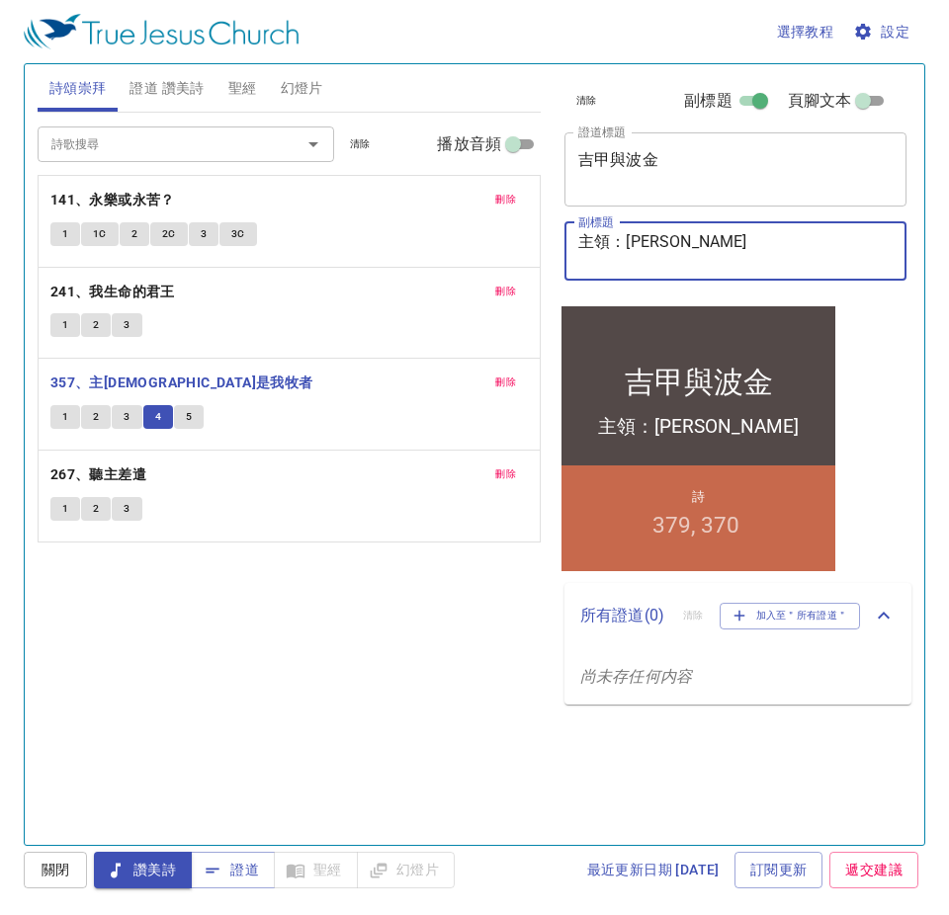
click at [298, 427] on div "1 2 3 4 5" at bounding box center [288, 419] width 477 height 29
click at [122, 477] on b "267、聽主差遣" at bounding box center [98, 475] width 96 height 25
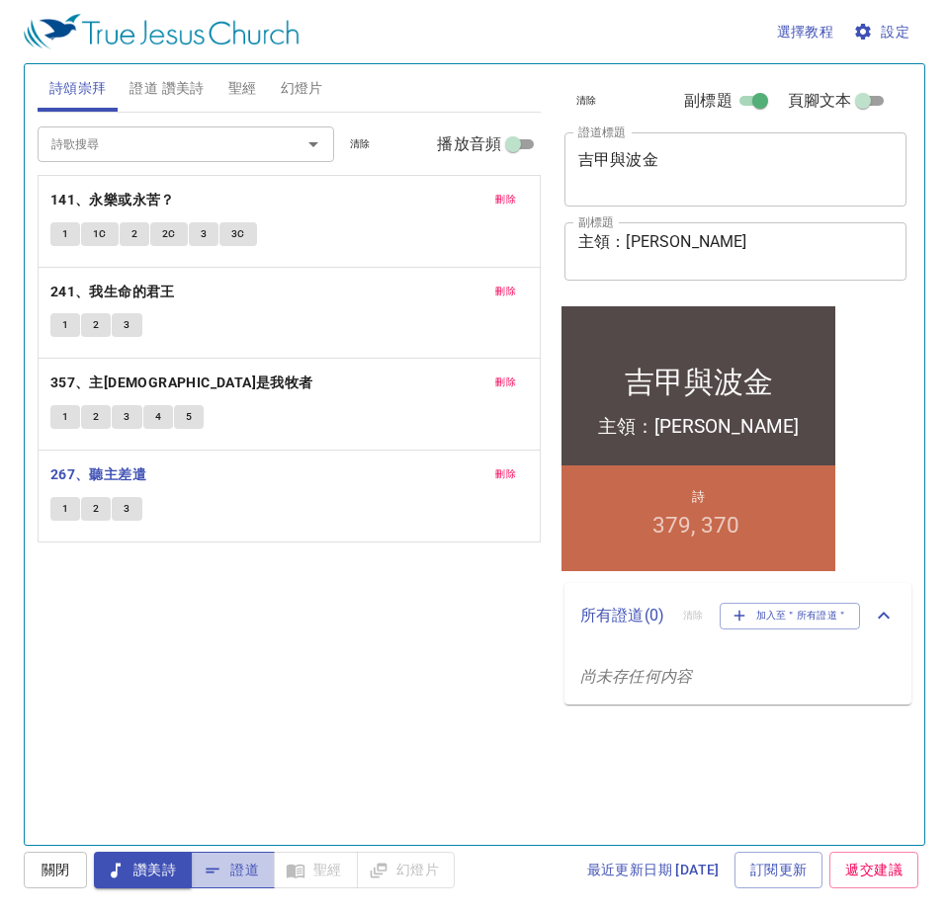
click at [241, 874] on span "證道" at bounding box center [233, 870] width 52 height 25
click at [173, 93] on span "證道 讚美詩" at bounding box center [166, 88] width 74 height 25
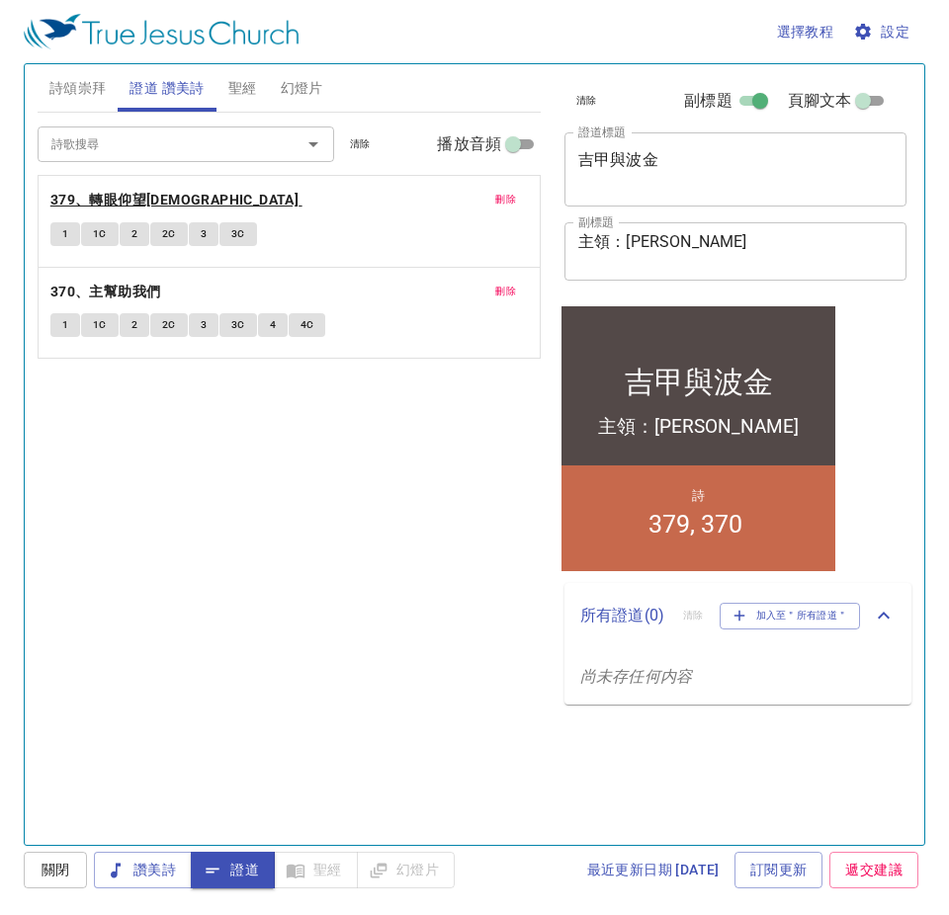
click at [147, 202] on b "379、轉眼仰望[DEMOGRAPHIC_DATA]" at bounding box center [174, 200] width 248 height 25
click at [65, 237] on span "1" at bounding box center [65, 234] width 6 height 18
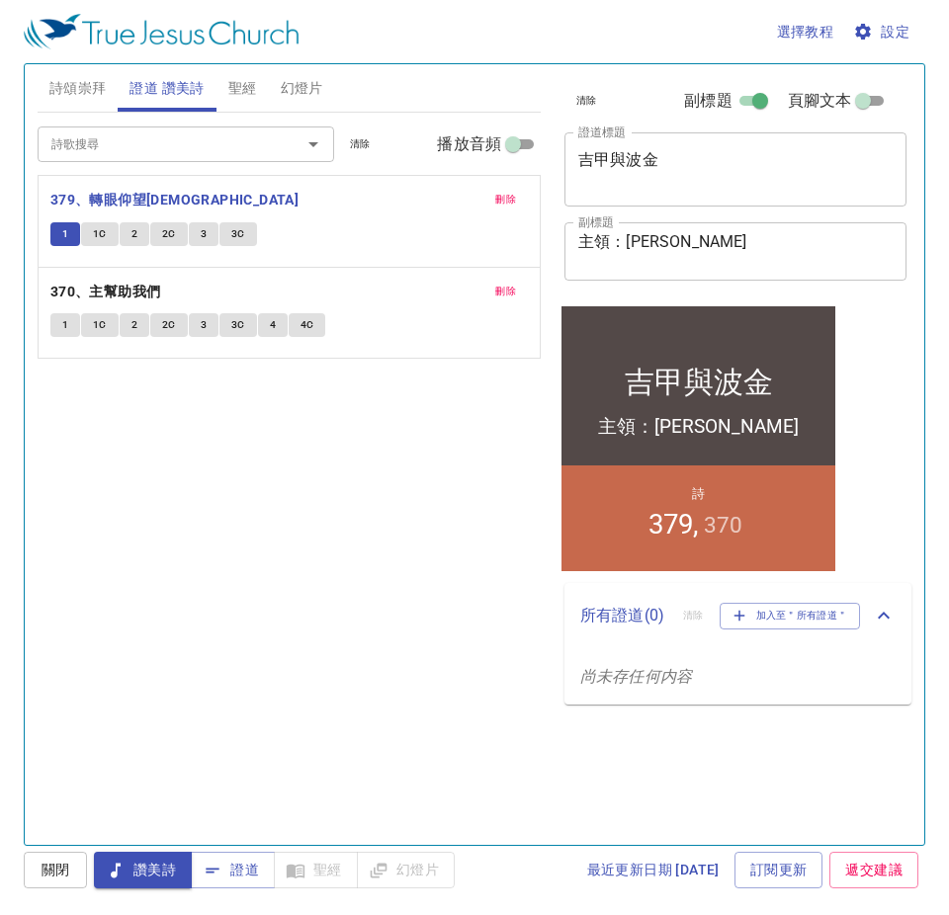
click at [65, 237] on span "1" at bounding box center [65, 234] width 6 height 18
click at [131, 237] on span "2" at bounding box center [134, 234] width 6 height 18
click at [165, 237] on span "2C" at bounding box center [169, 234] width 14 height 18
click at [355, 451] on div "詩歌搜尋 詩歌搜尋 清除 播放音頻 刪除 379、轉眼仰望耶穌 1 1C 2 2C 3 3C 刪除 370、主幫助我們 1 1C 2 2C 3 3C 4 4C" at bounding box center [289, 471] width 503 height 716
click at [240, 240] on span "3C" at bounding box center [238, 234] width 14 height 18
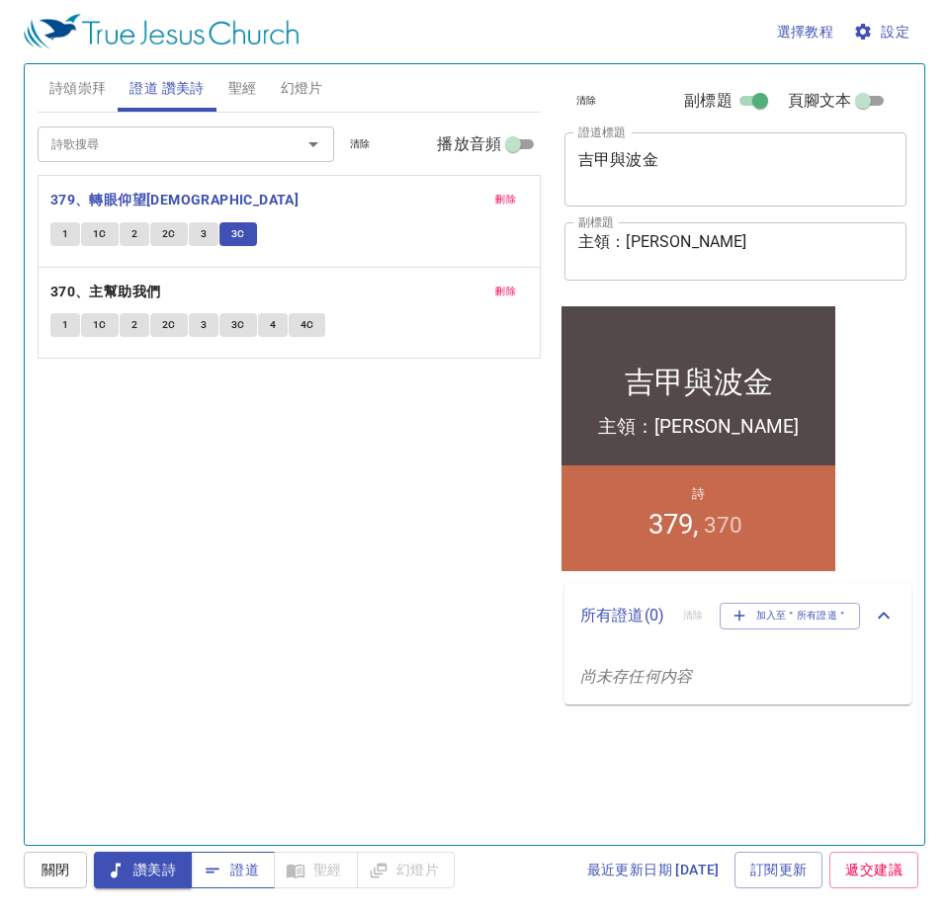
click at [234, 869] on span "證道" at bounding box center [233, 870] width 52 height 25
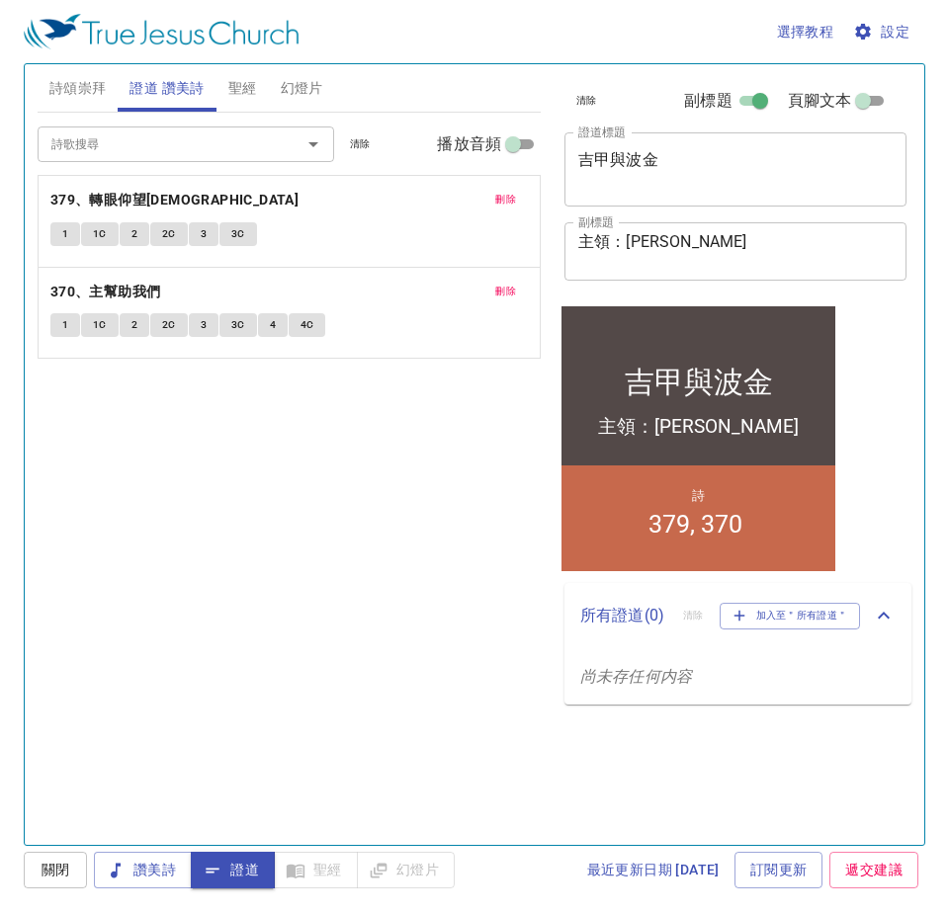
click at [304, 88] on span "幻燈片" at bounding box center [302, 88] width 43 height 25
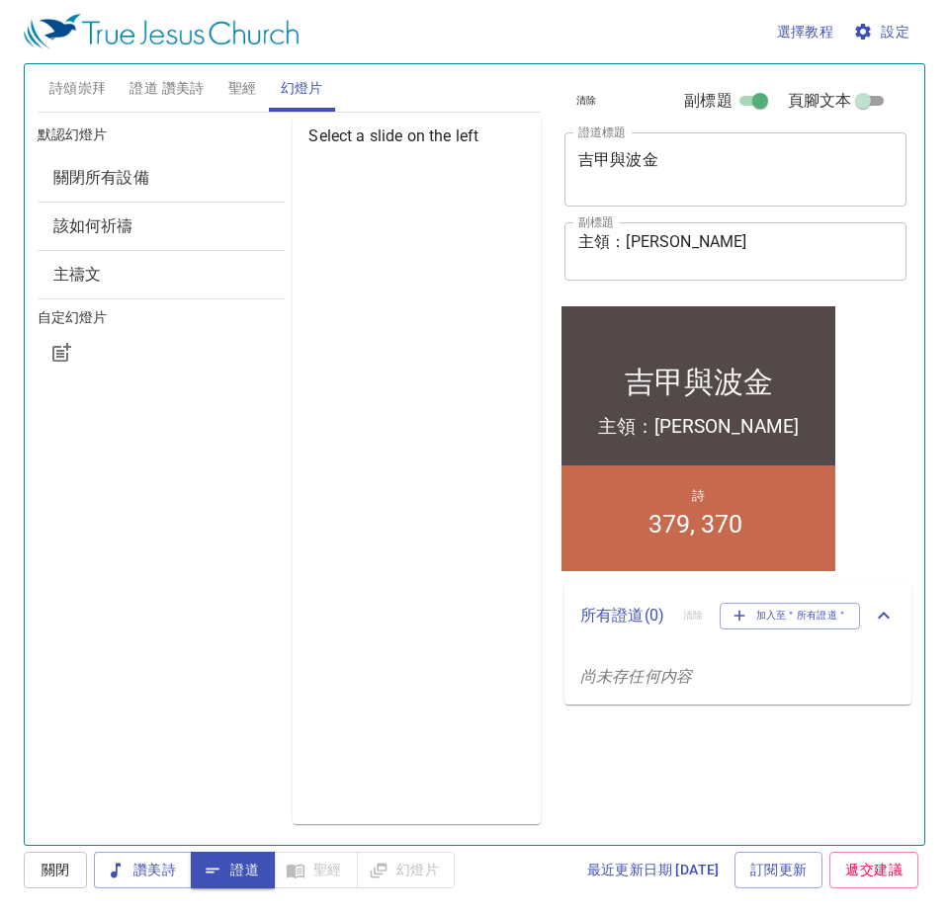
click at [113, 228] on span "該如何祈禱" at bounding box center [93, 225] width 80 height 19
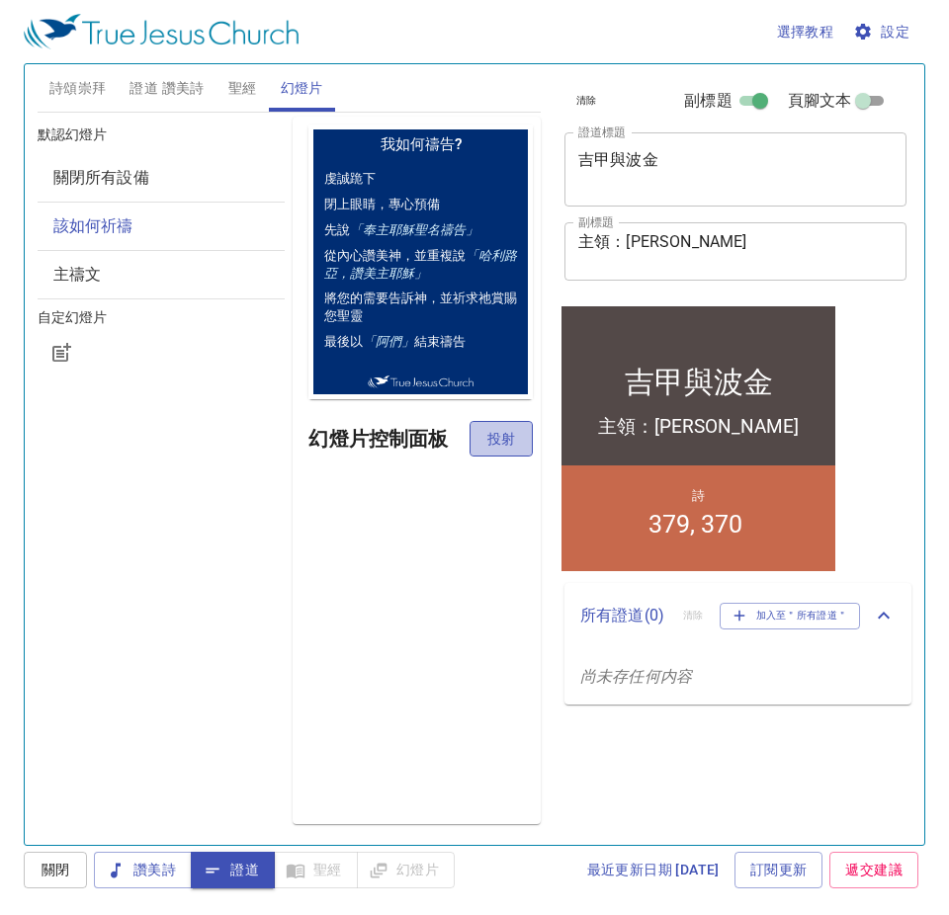
click at [507, 445] on span "投射" at bounding box center [501, 439] width 32 height 25
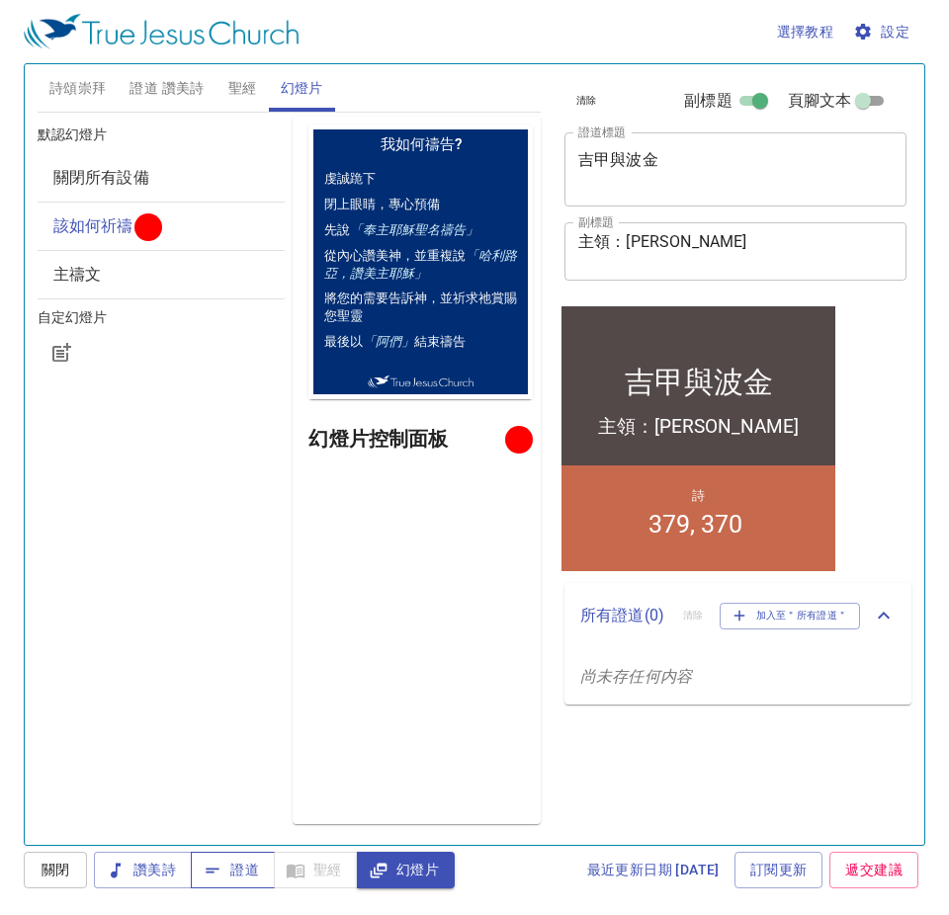
click at [244, 868] on span "證道" at bounding box center [233, 870] width 52 height 25
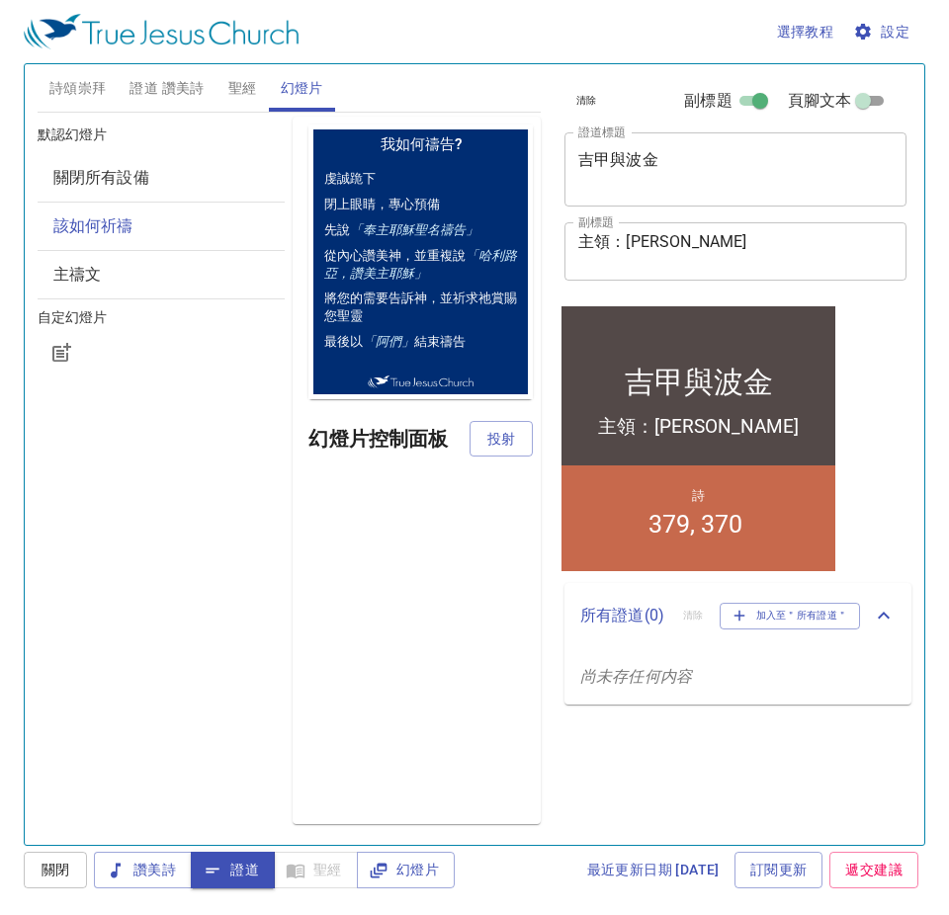
click at [235, 87] on span "聖經" at bounding box center [242, 88] width 29 height 25
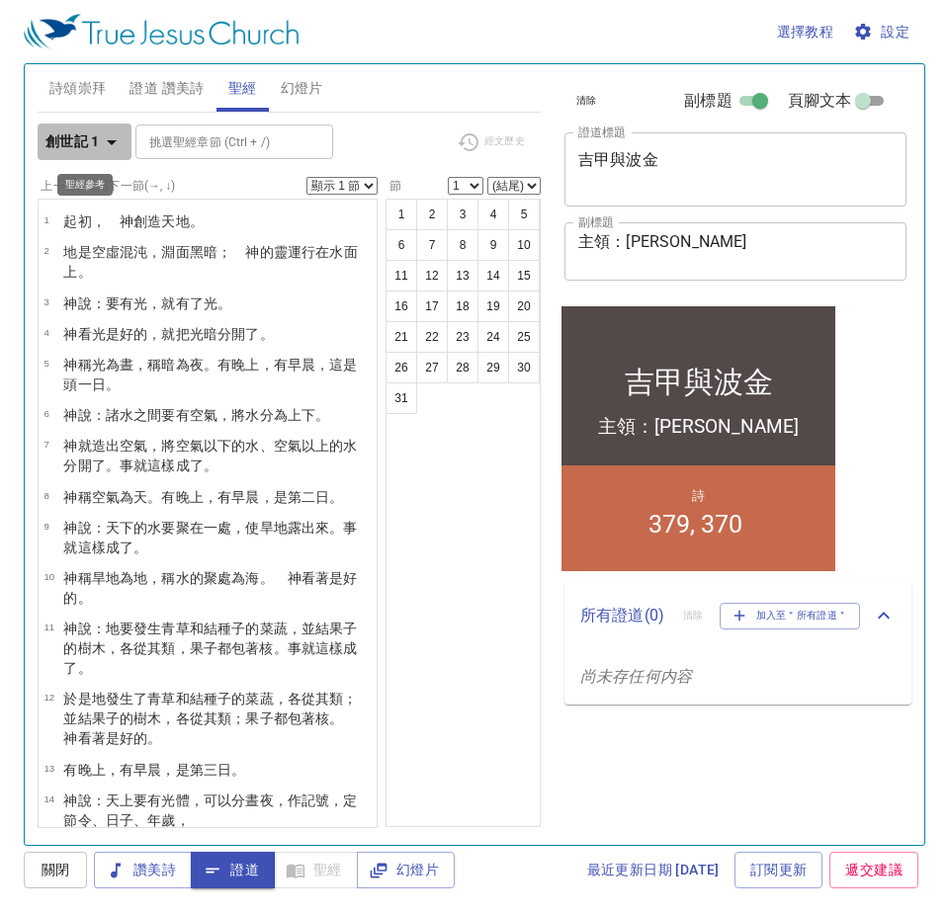
click at [103, 149] on icon "button" at bounding box center [112, 142] width 24 height 24
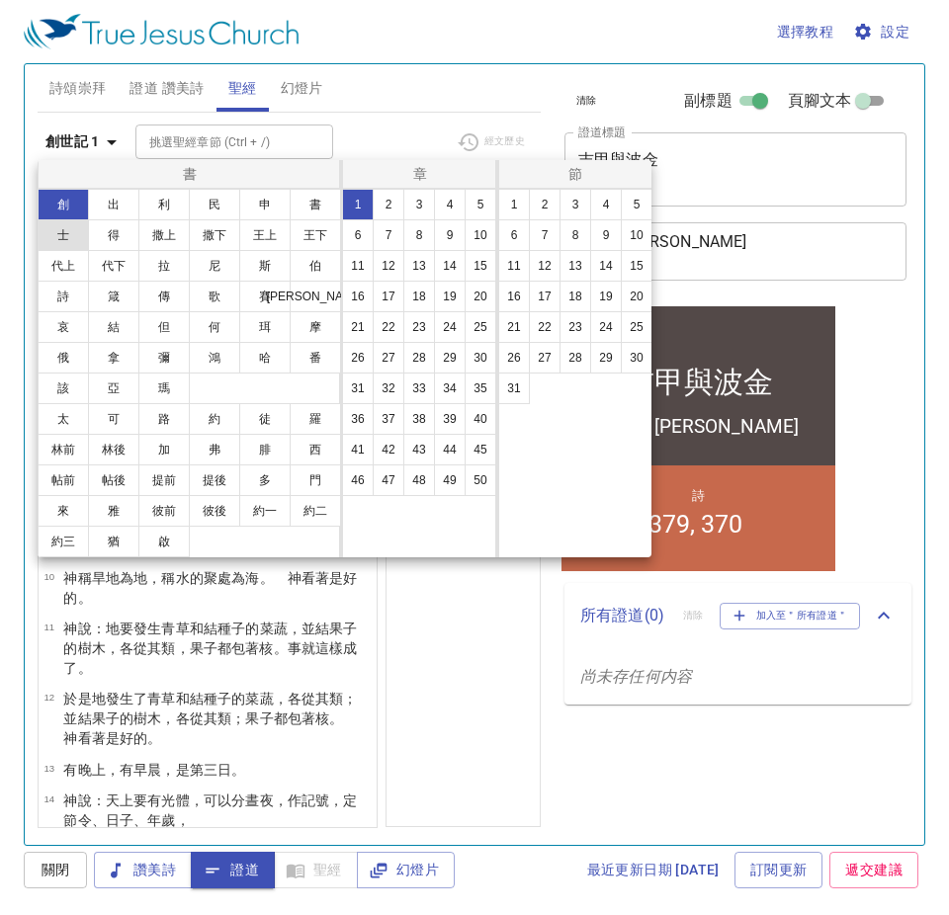
click at [60, 244] on button "士" at bounding box center [63, 235] width 51 height 32
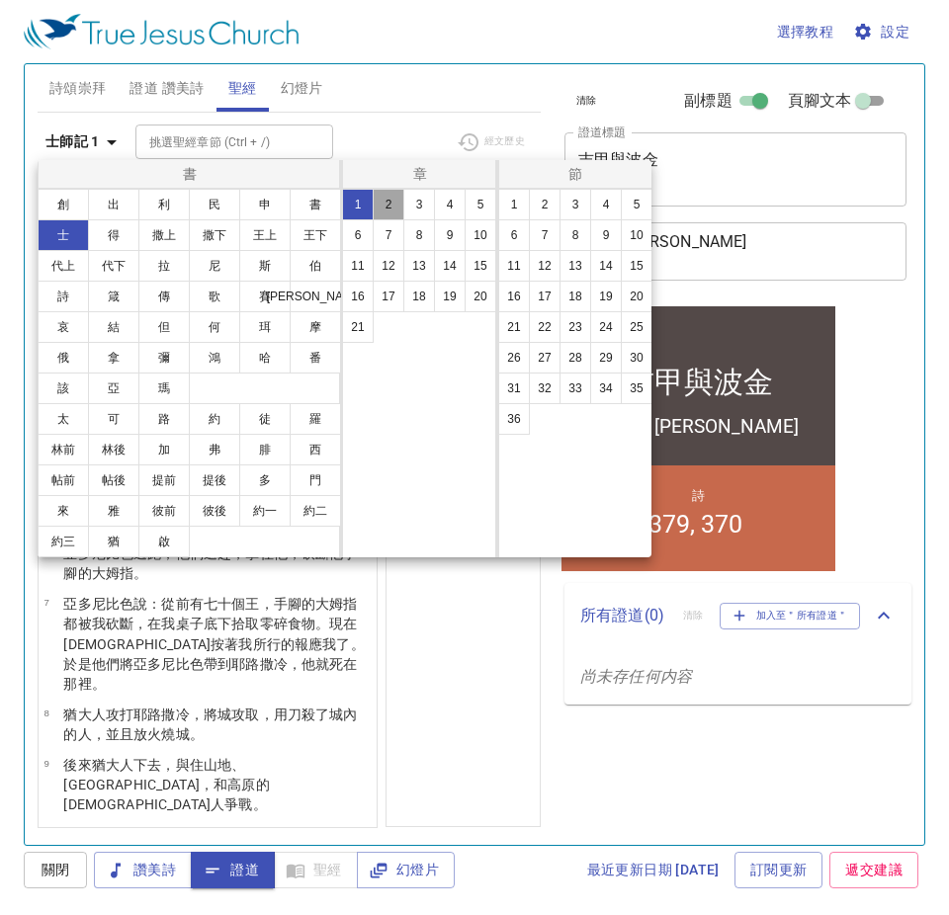
click at [391, 205] on button "2" at bounding box center [389, 205] width 32 height 32
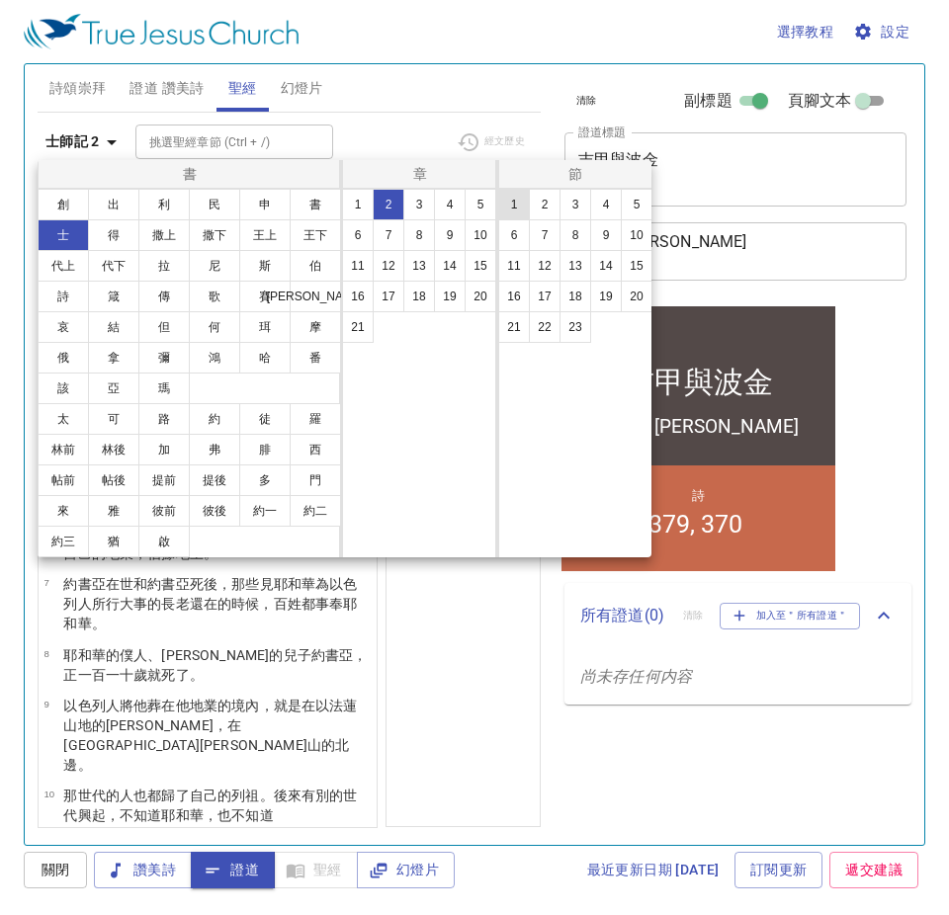
click at [513, 210] on button "1" at bounding box center [514, 205] width 32 height 32
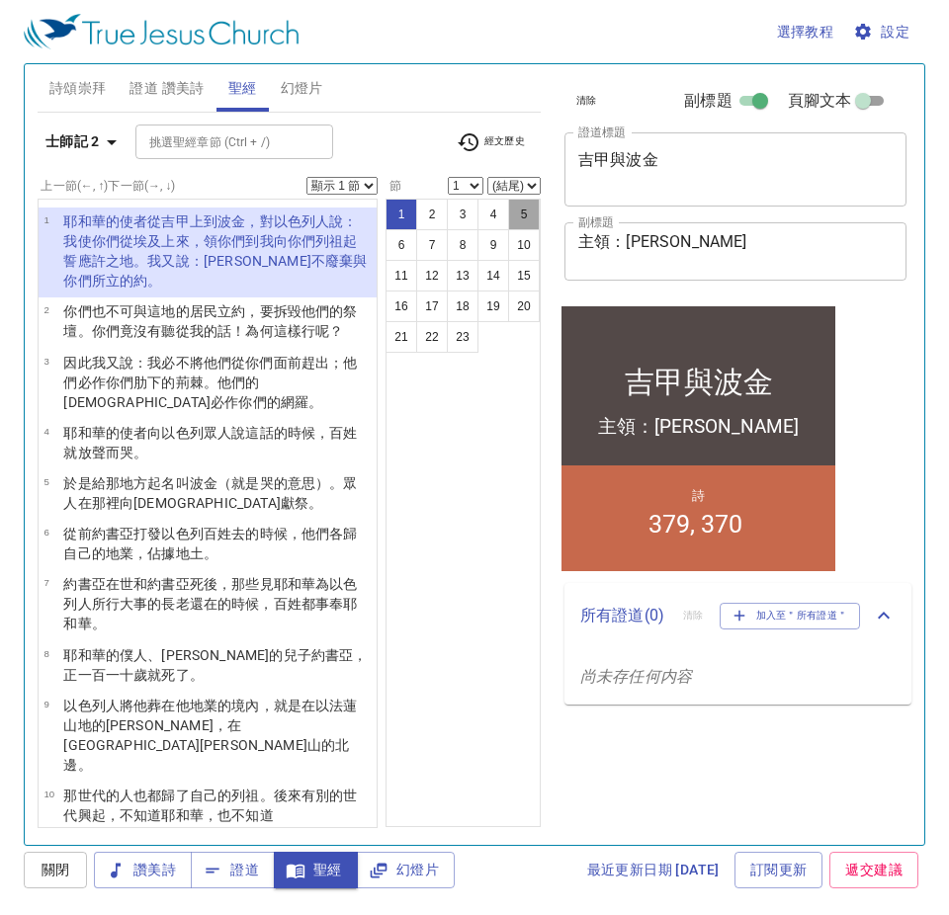
click at [522, 222] on button "5" at bounding box center [524, 215] width 32 height 32
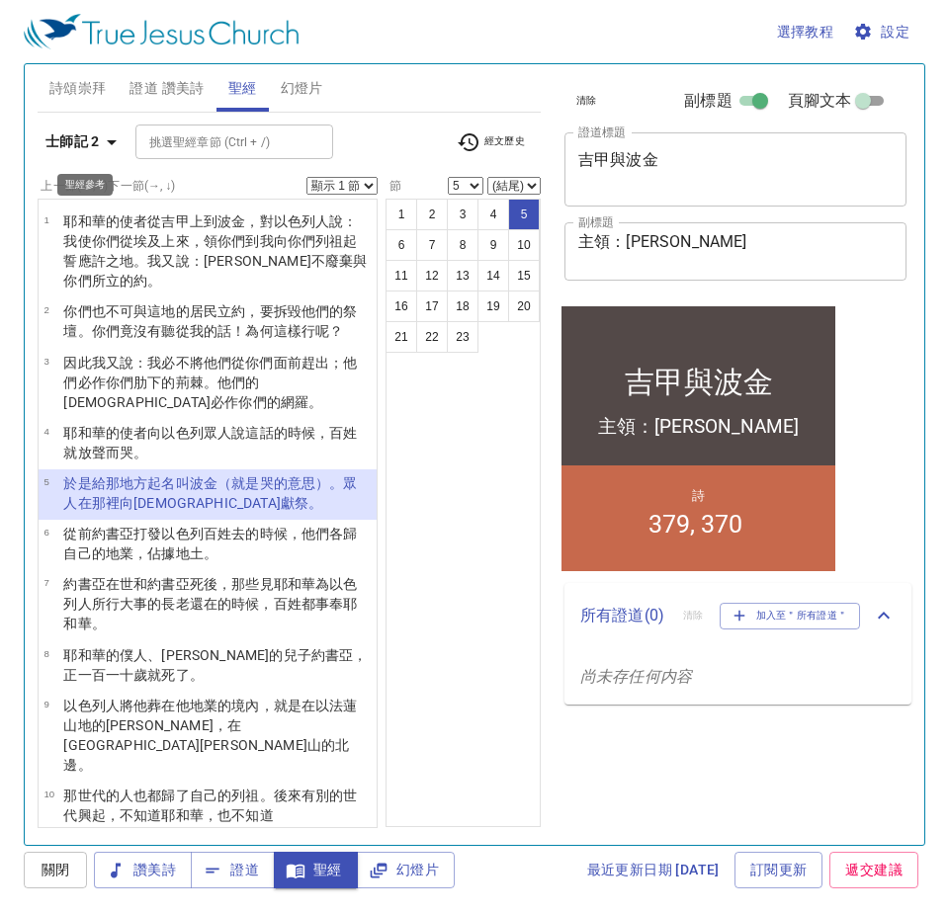
click at [125, 142] on button "士師記 2" at bounding box center [85, 142] width 94 height 37
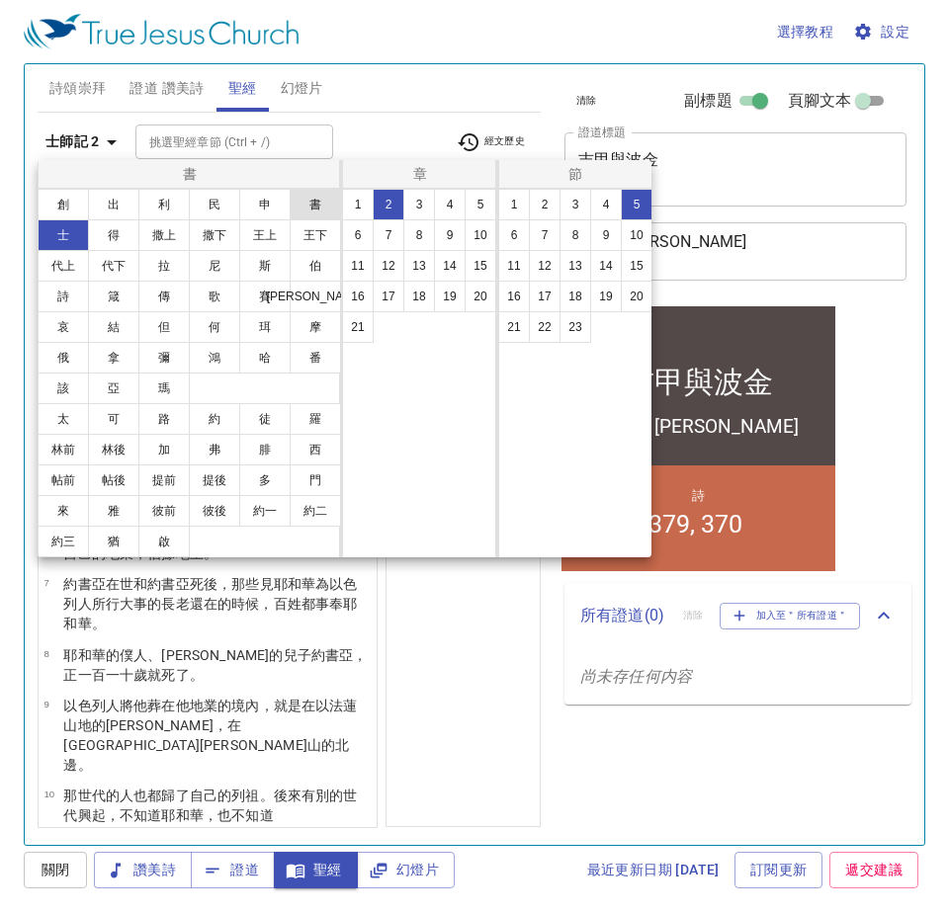
click at [328, 210] on button "書" at bounding box center [315, 205] width 51 height 32
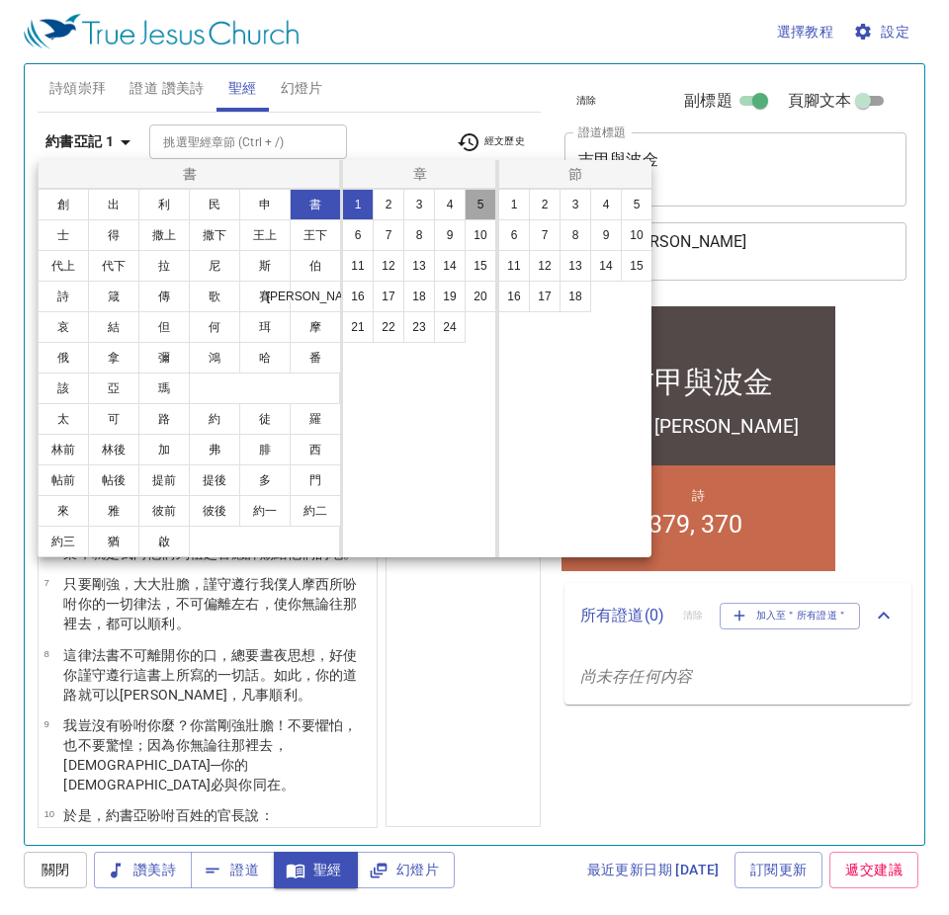
click at [494, 206] on button "5" at bounding box center [481, 205] width 32 height 32
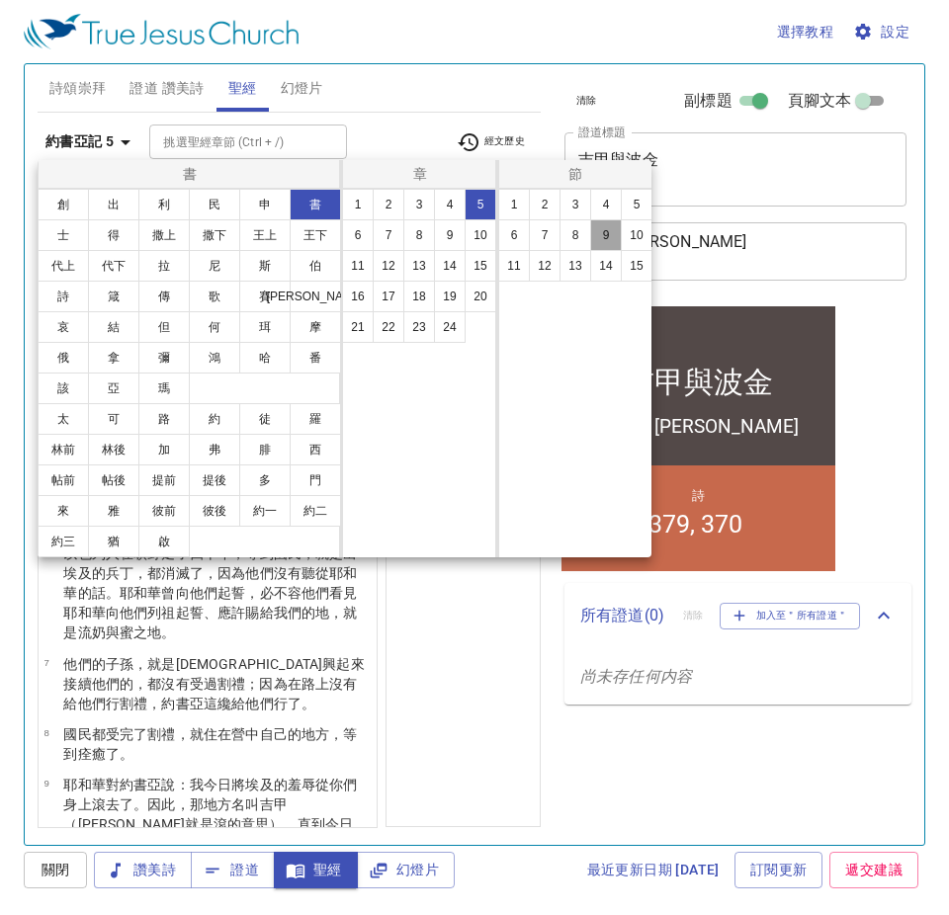
click at [612, 234] on button "9" at bounding box center [606, 235] width 32 height 32
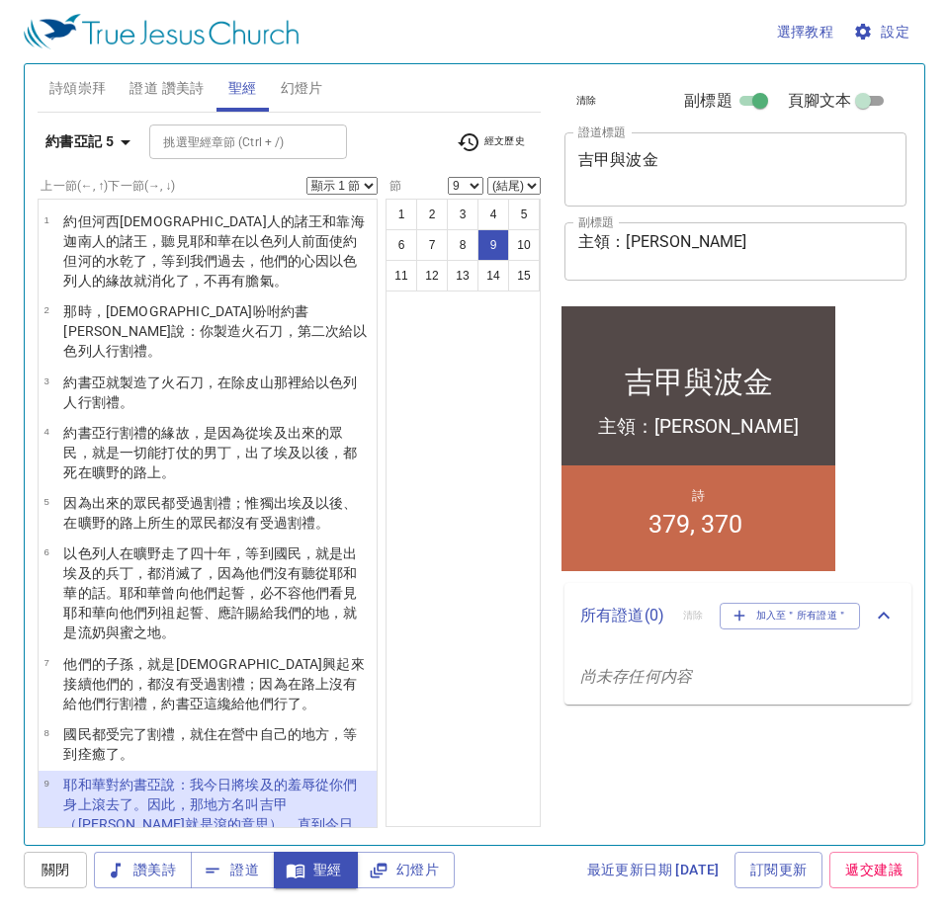
scroll to position [293, 0]
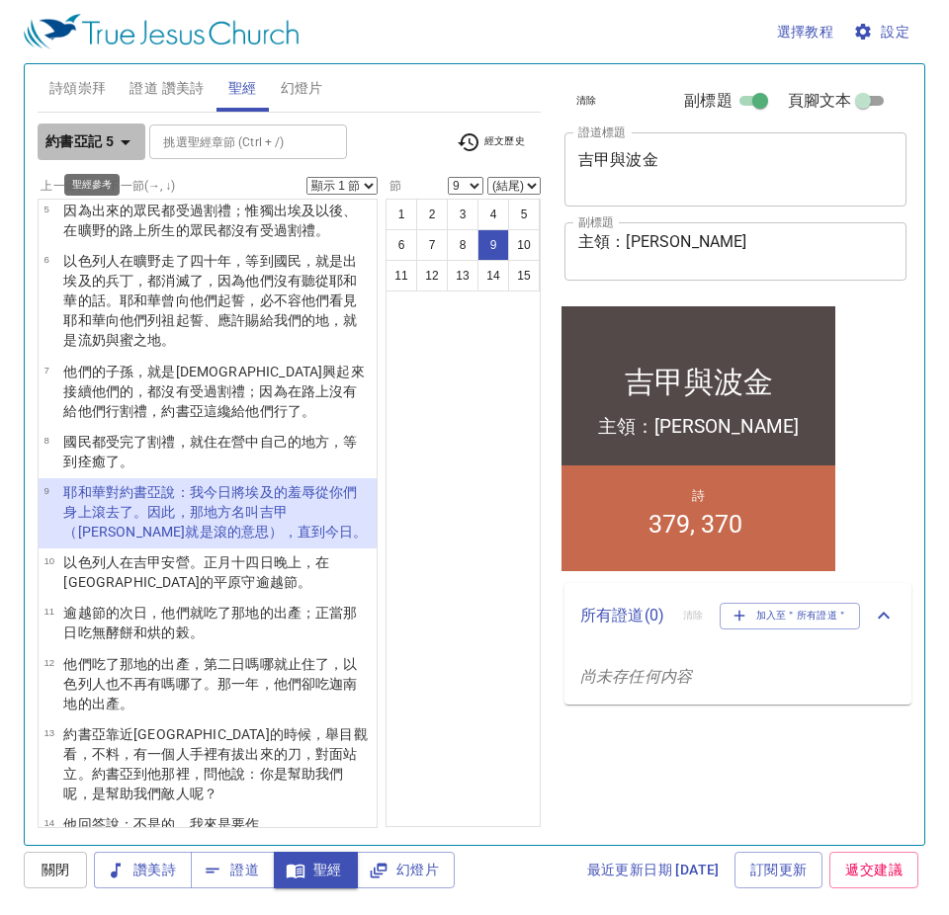
click at [128, 139] on icon "button" at bounding box center [126, 142] width 24 height 24
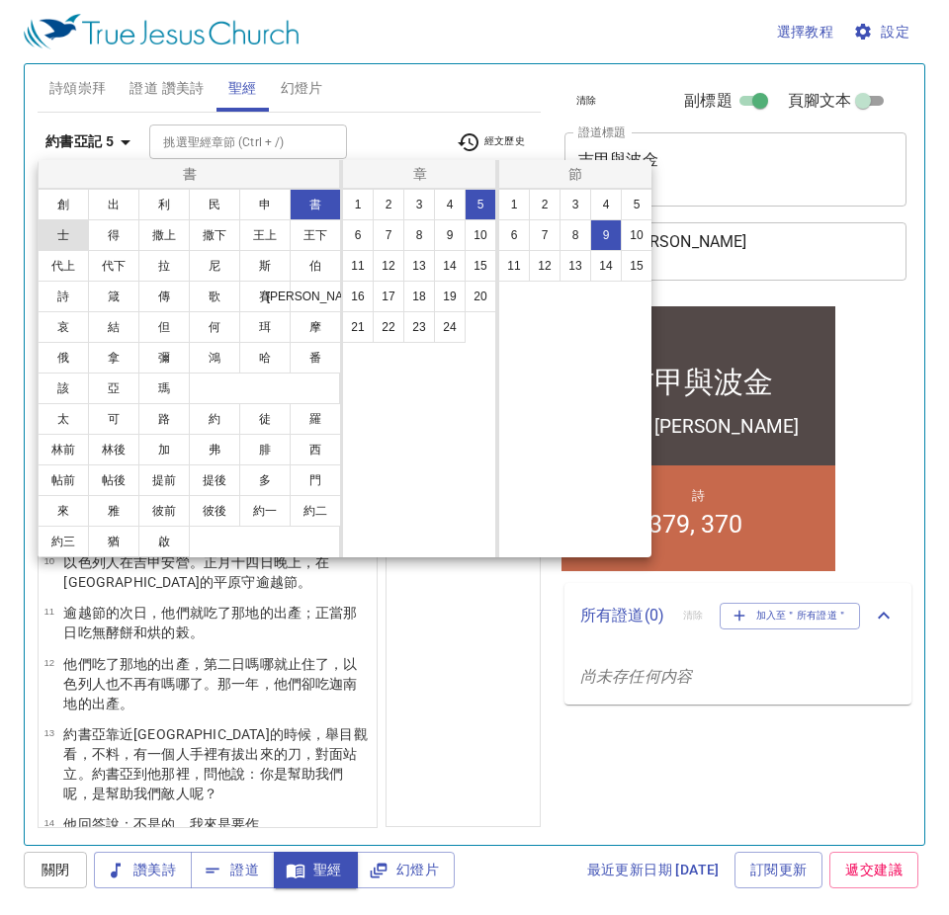
click at [70, 238] on button "士" at bounding box center [63, 235] width 51 height 32
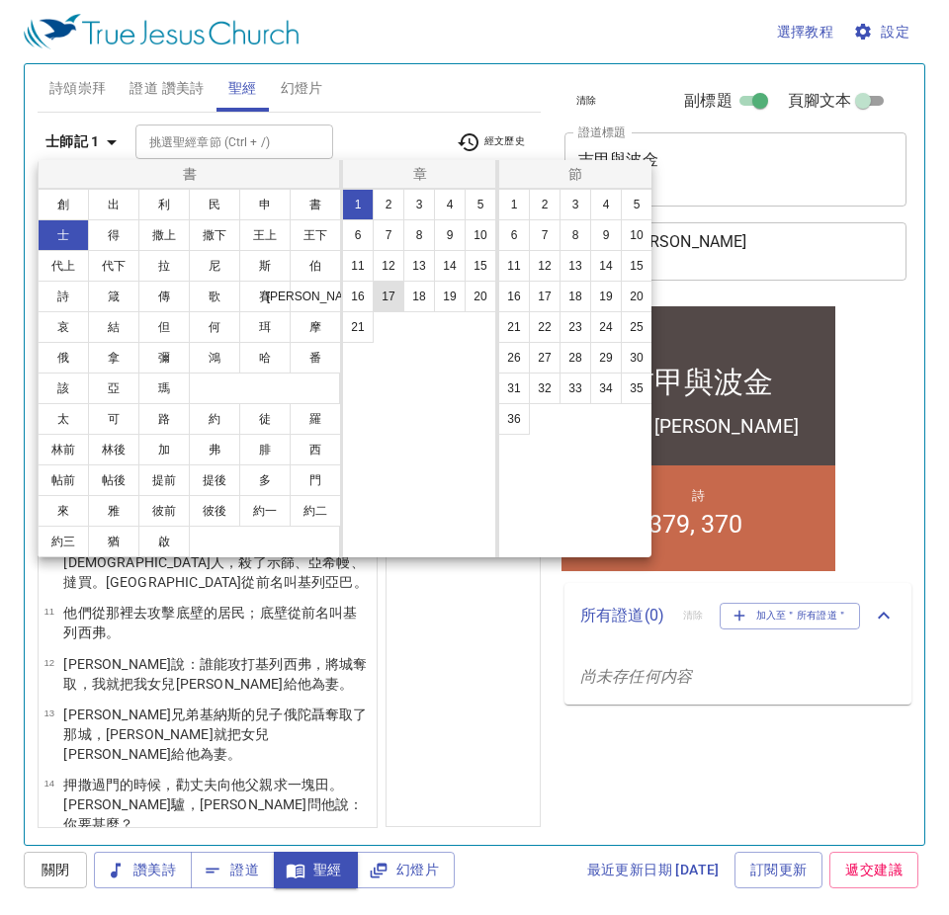
scroll to position [0, 0]
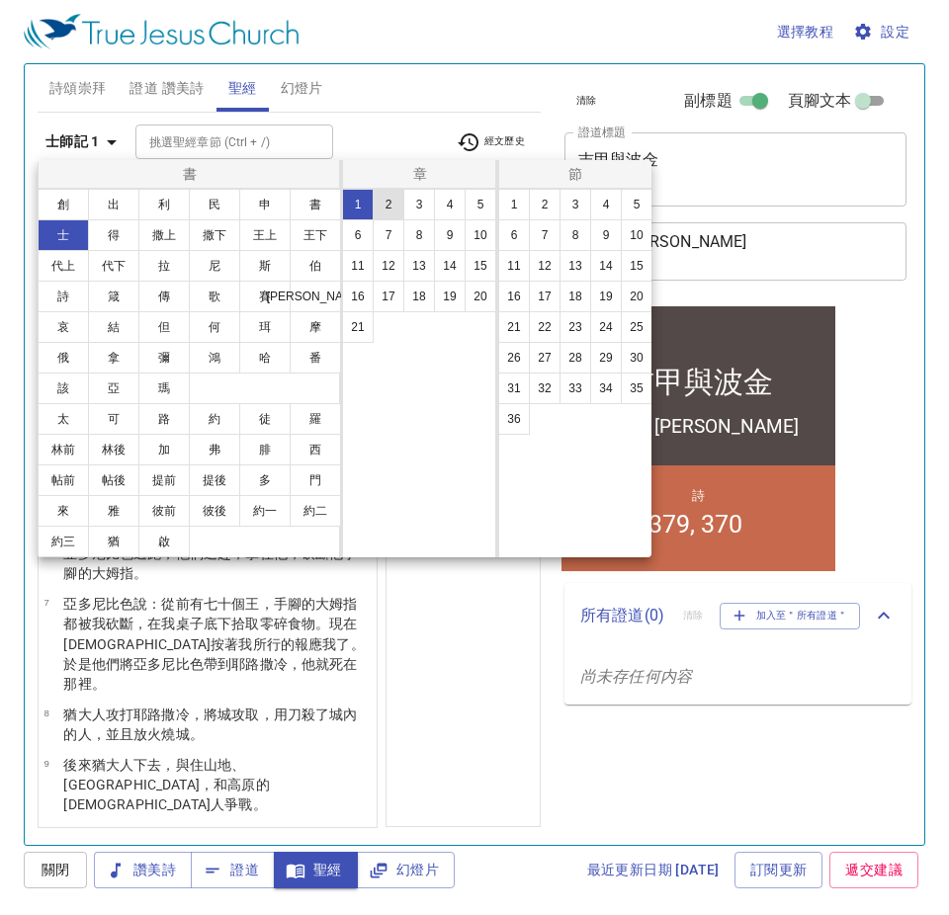
click at [387, 198] on button "2" at bounding box center [389, 205] width 32 height 32
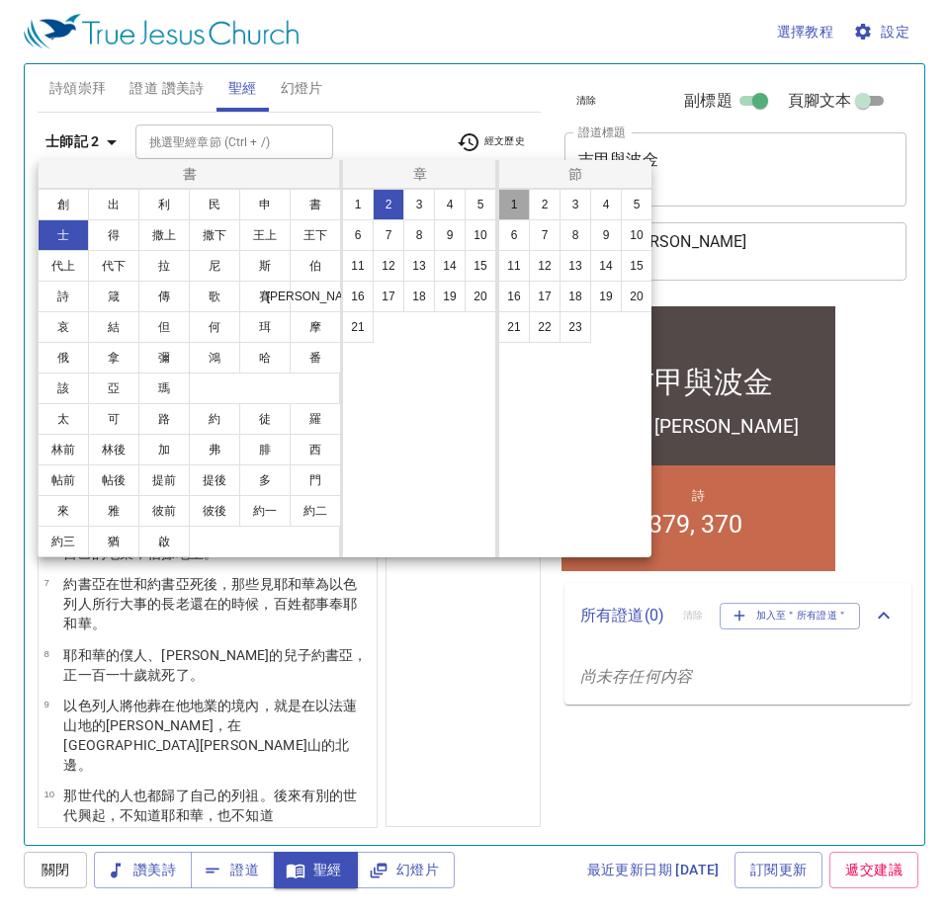
click at [519, 208] on button "1" at bounding box center [514, 205] width 32 height 32
select select "1"
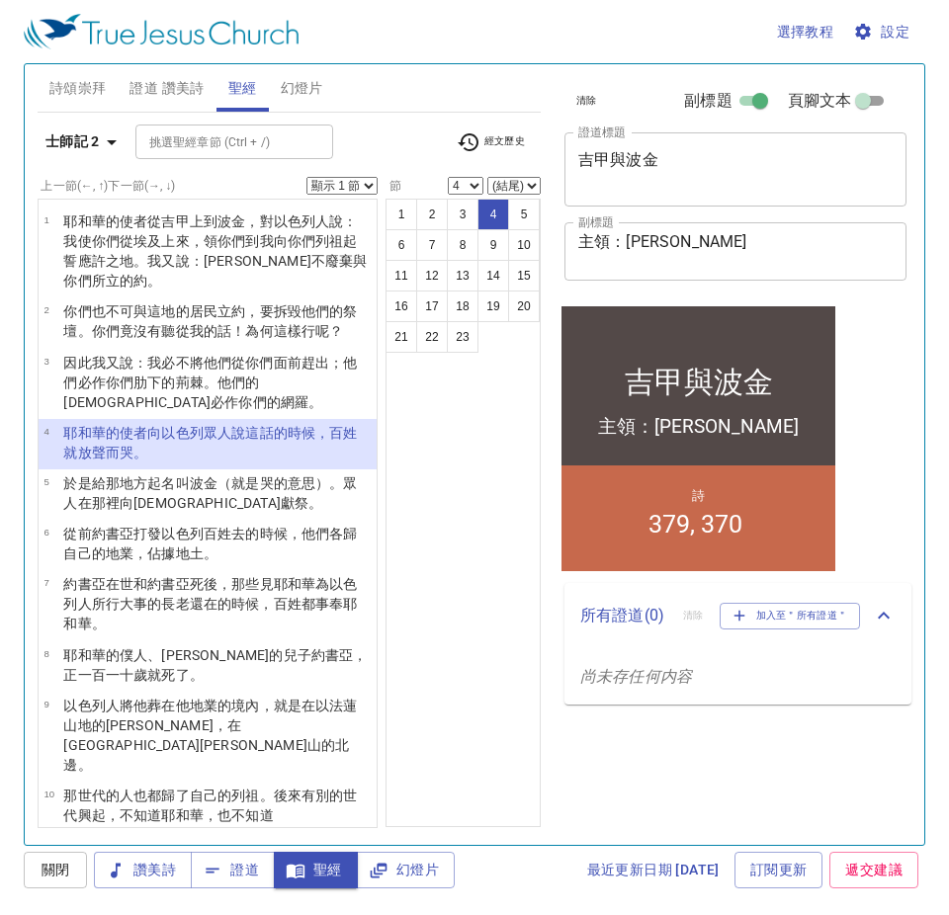
select select "5"
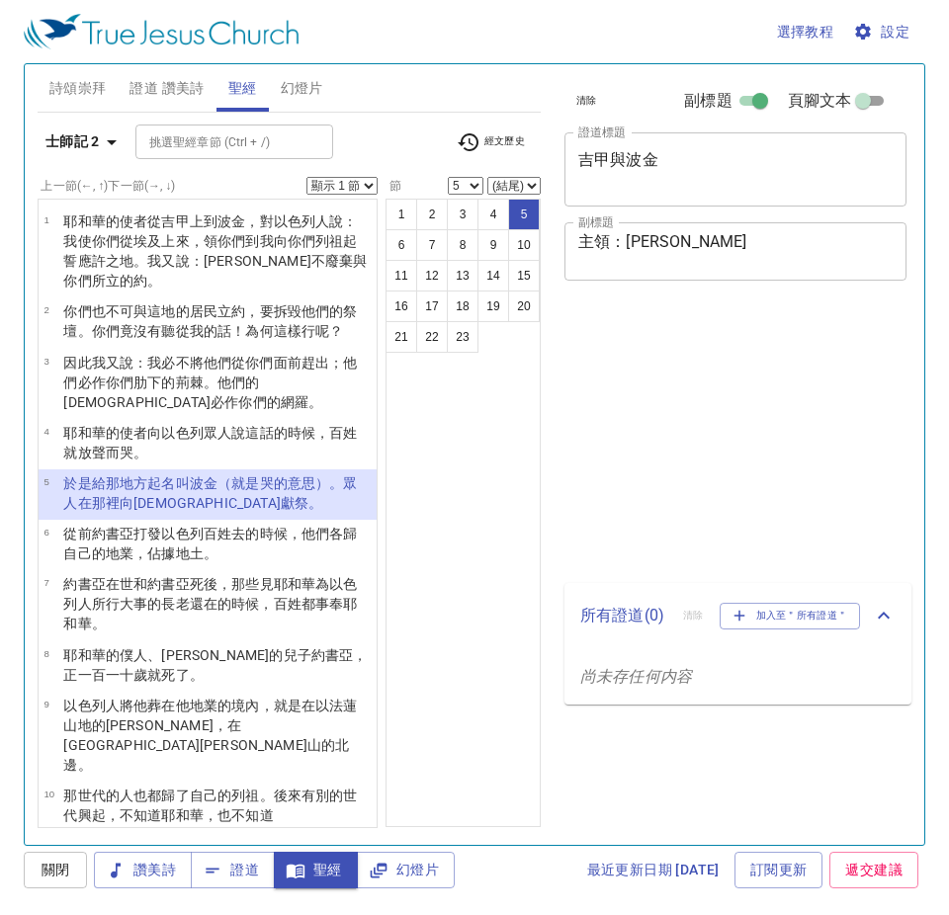
select select "5"
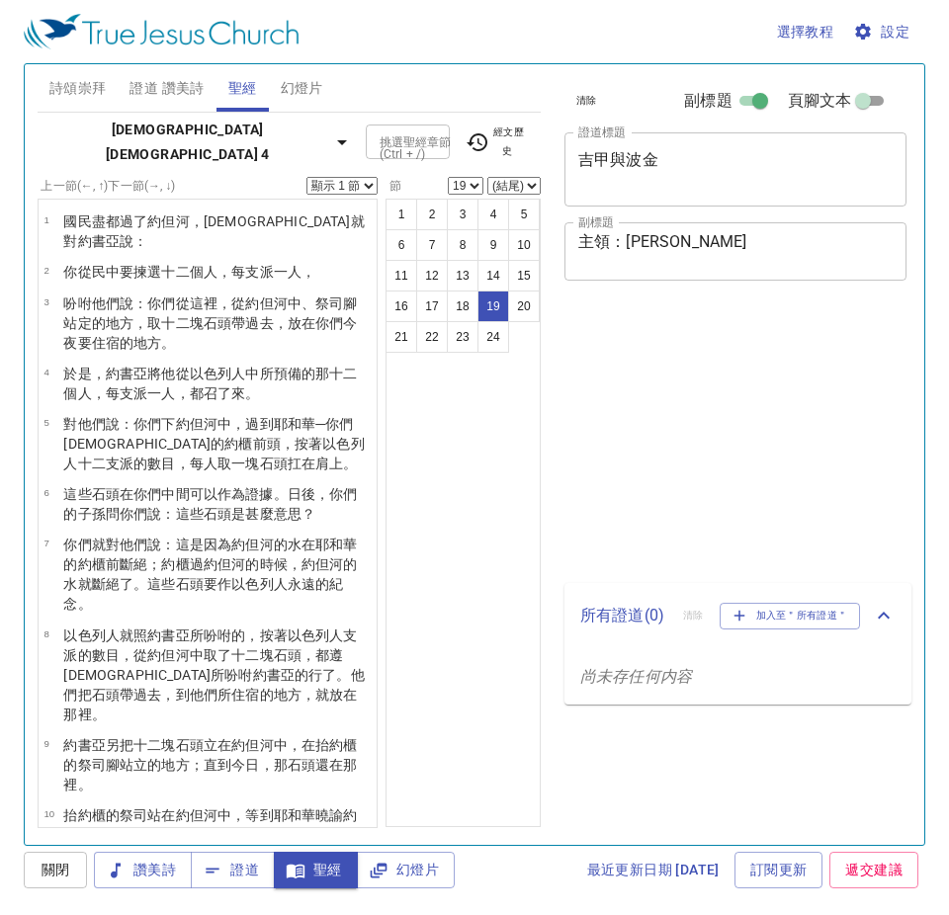
select select "19"
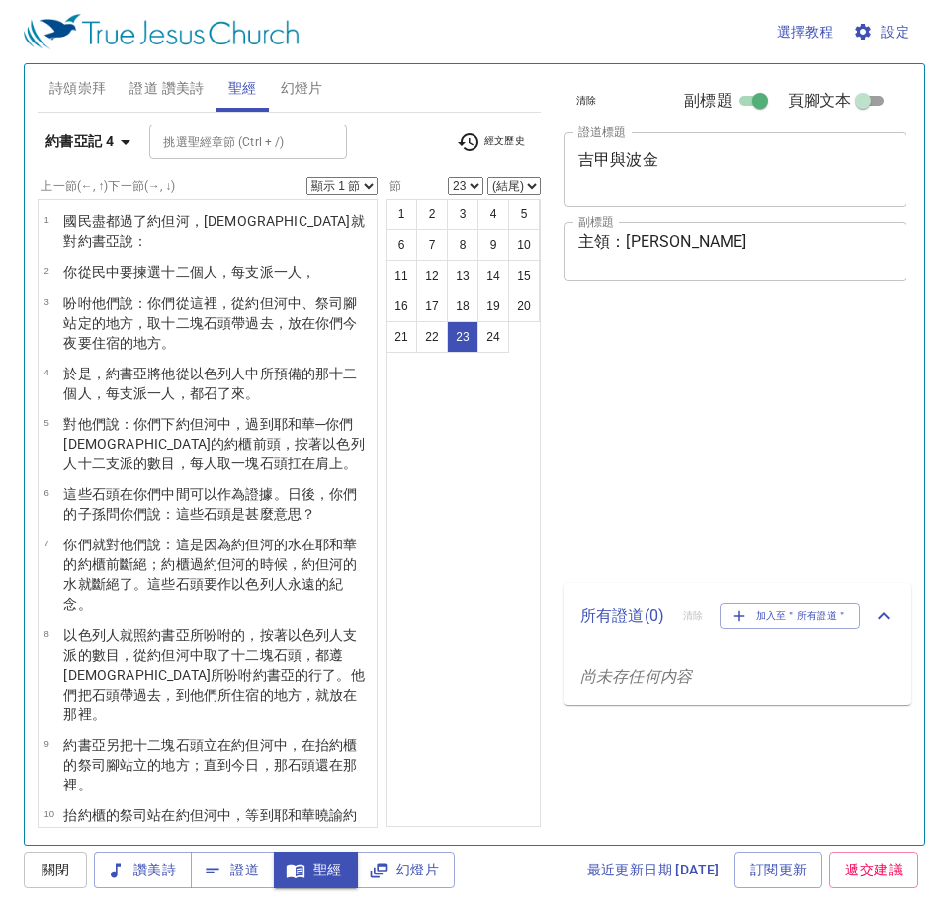
select select "23"
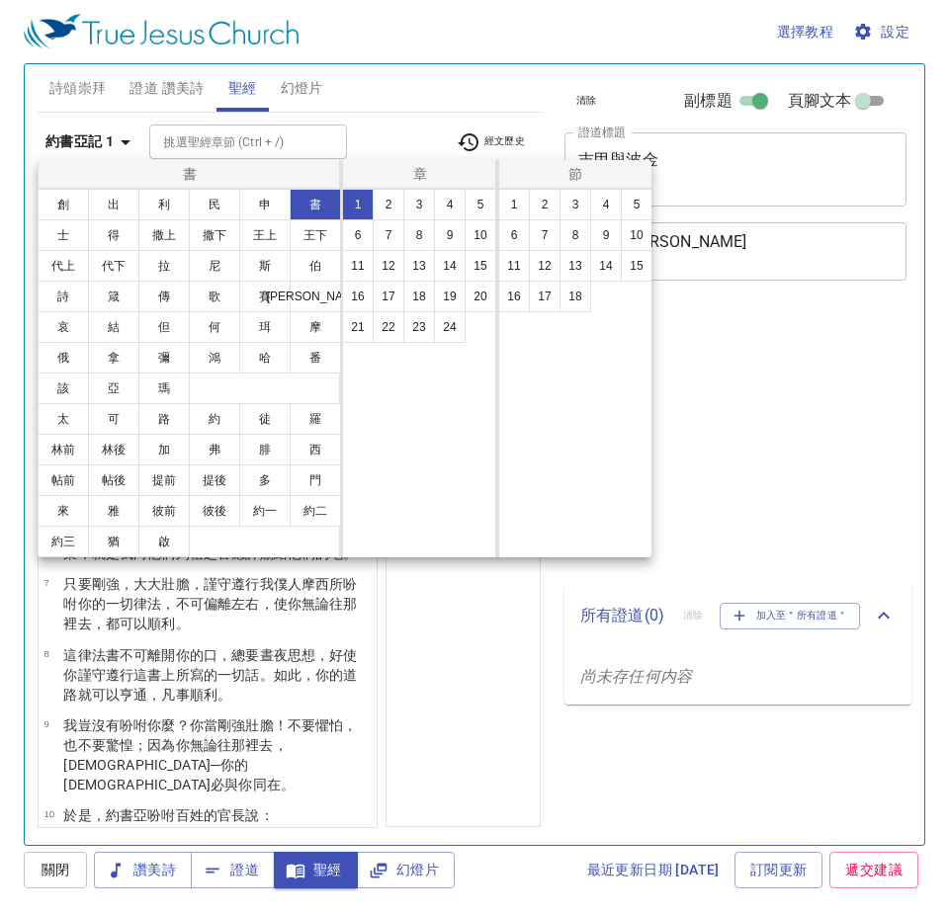
select select "12"
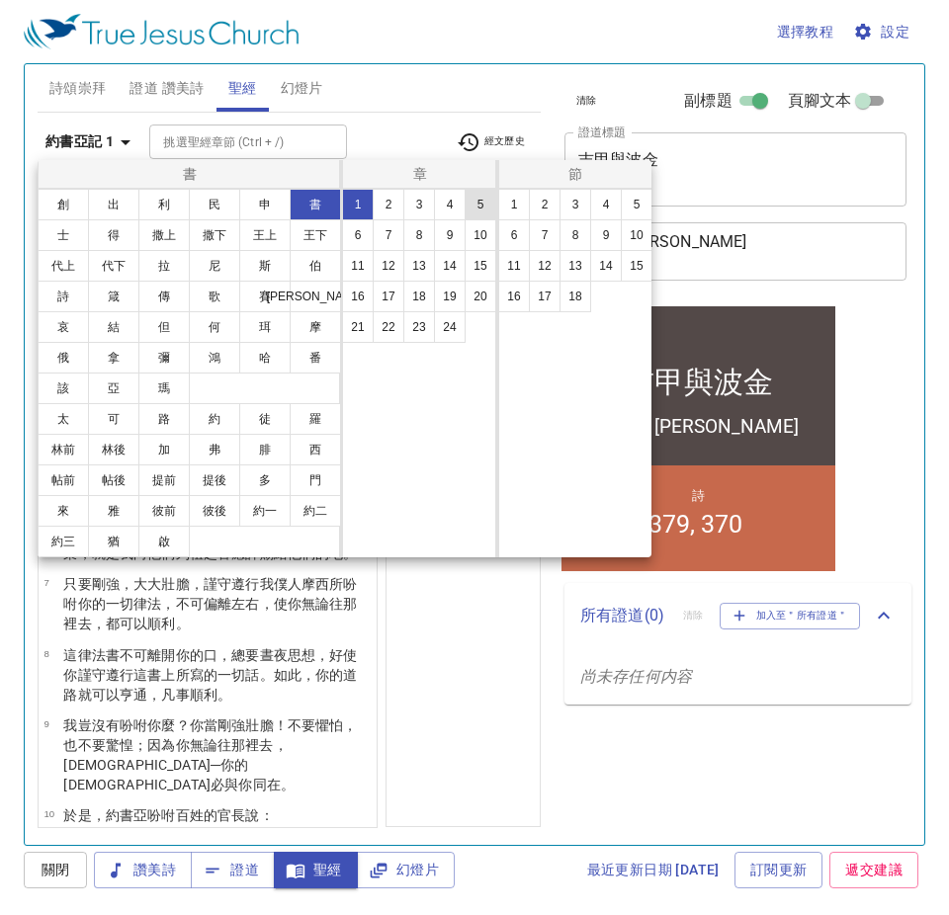
click at [473, 208] on button "5" at bounding box center [481, 205] width 32 height 32
click at [486, 207] on button "5" at bounding box center [481, 205] width 32 height 32
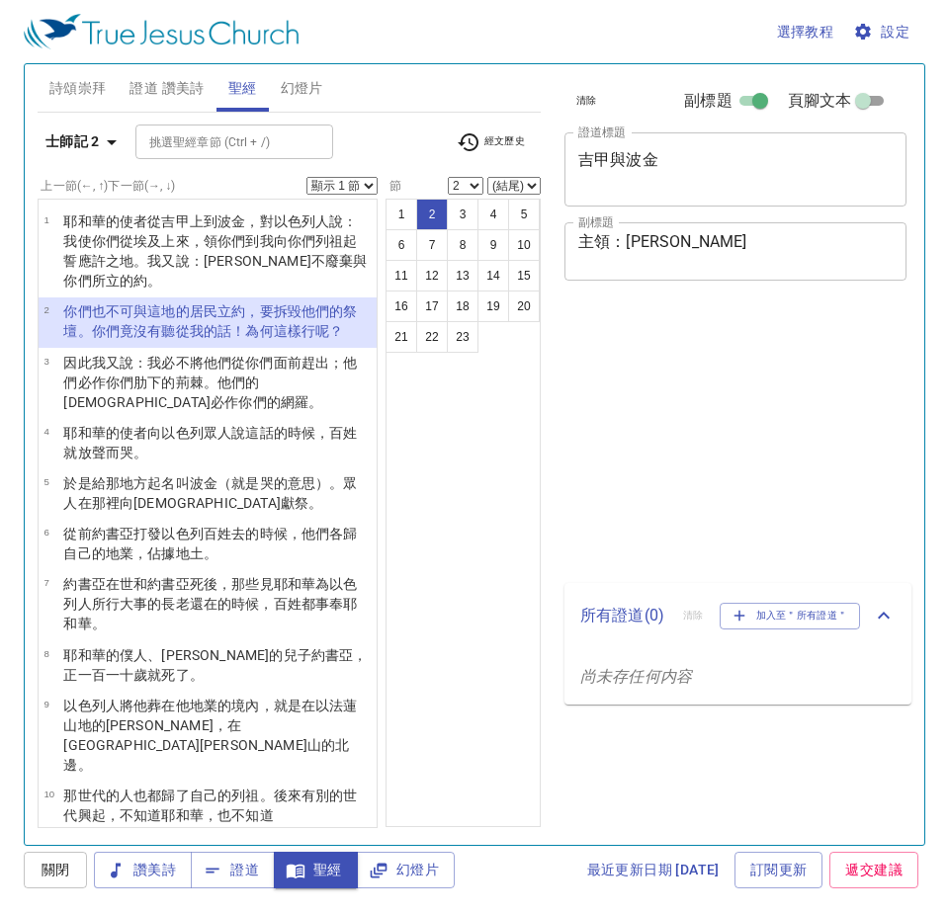
select select "2"
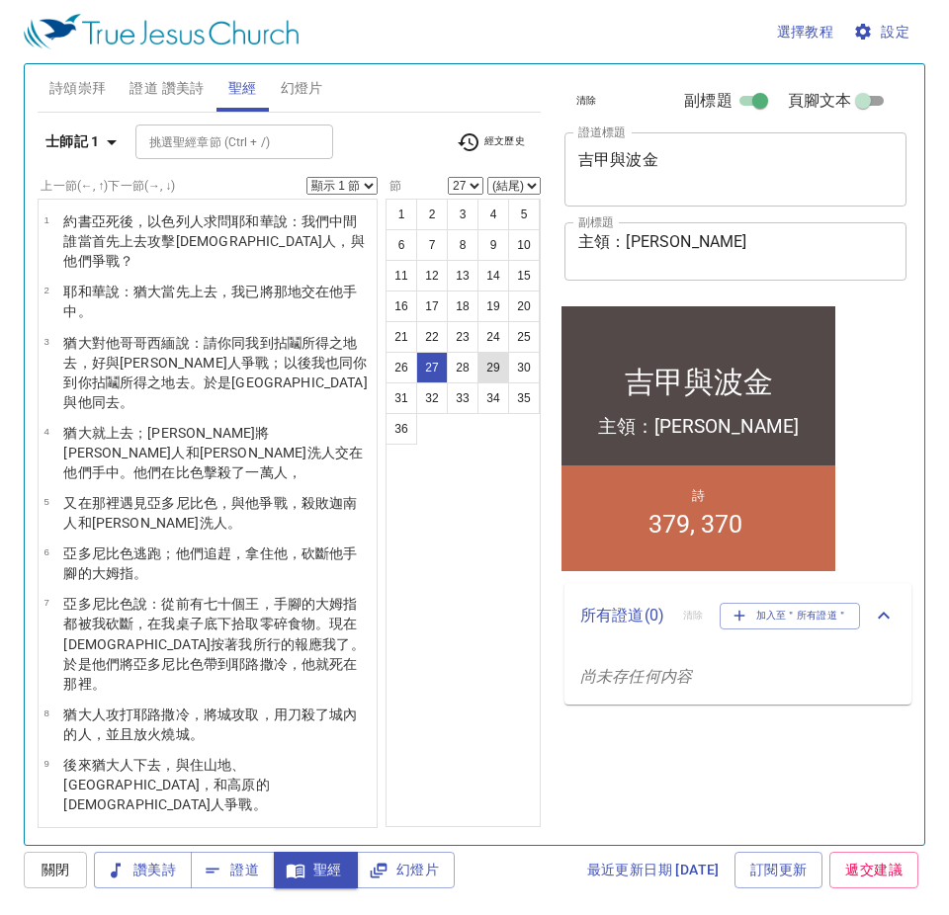
click at [495, 378] on button "29" at bounding box center [493, 368] width 32 height 32
click at [494, 355] on button "29" at bounding box center [493, 368] width 32 height 32
click at [494, 371] on button "29" at bounding box center [493, 368] width 32 height 32
select select "29"
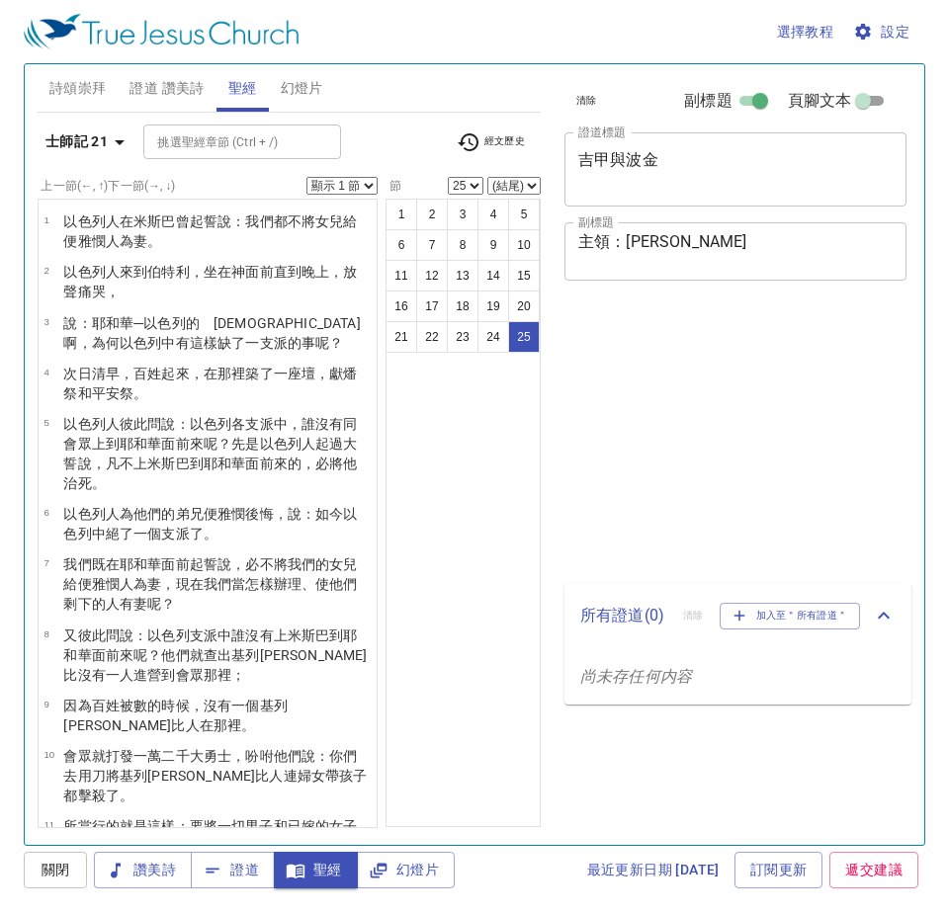
select select "25"
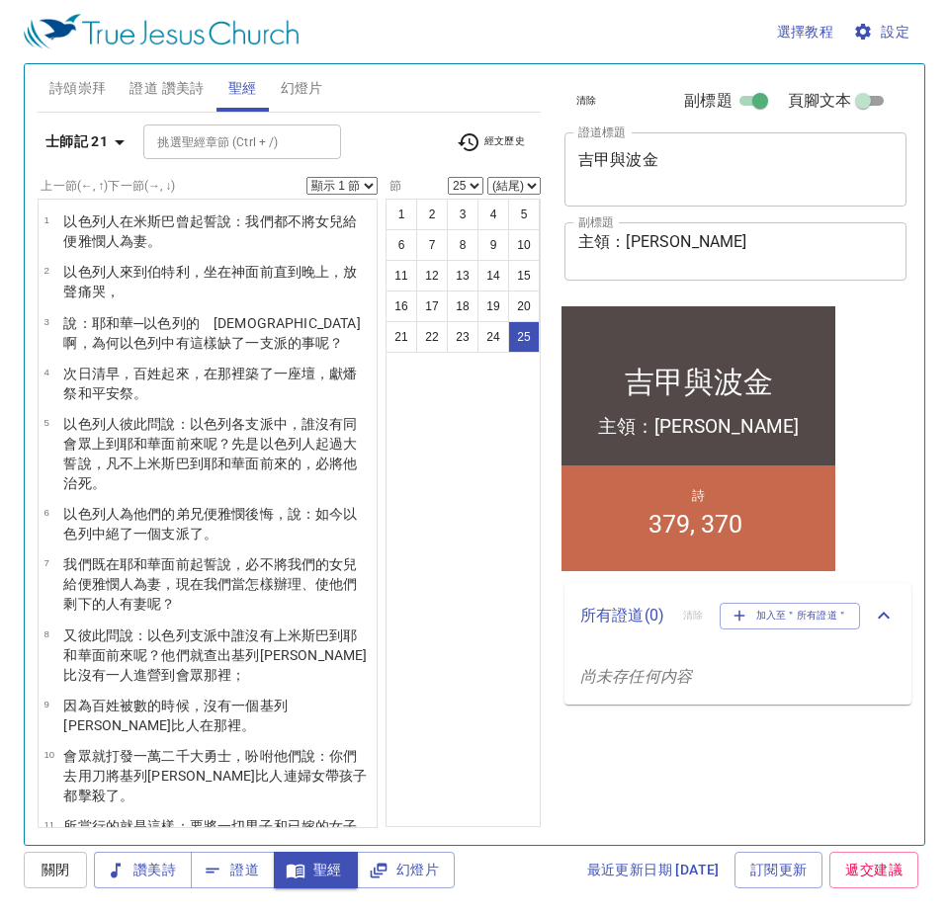
scroll to position [871, 0]
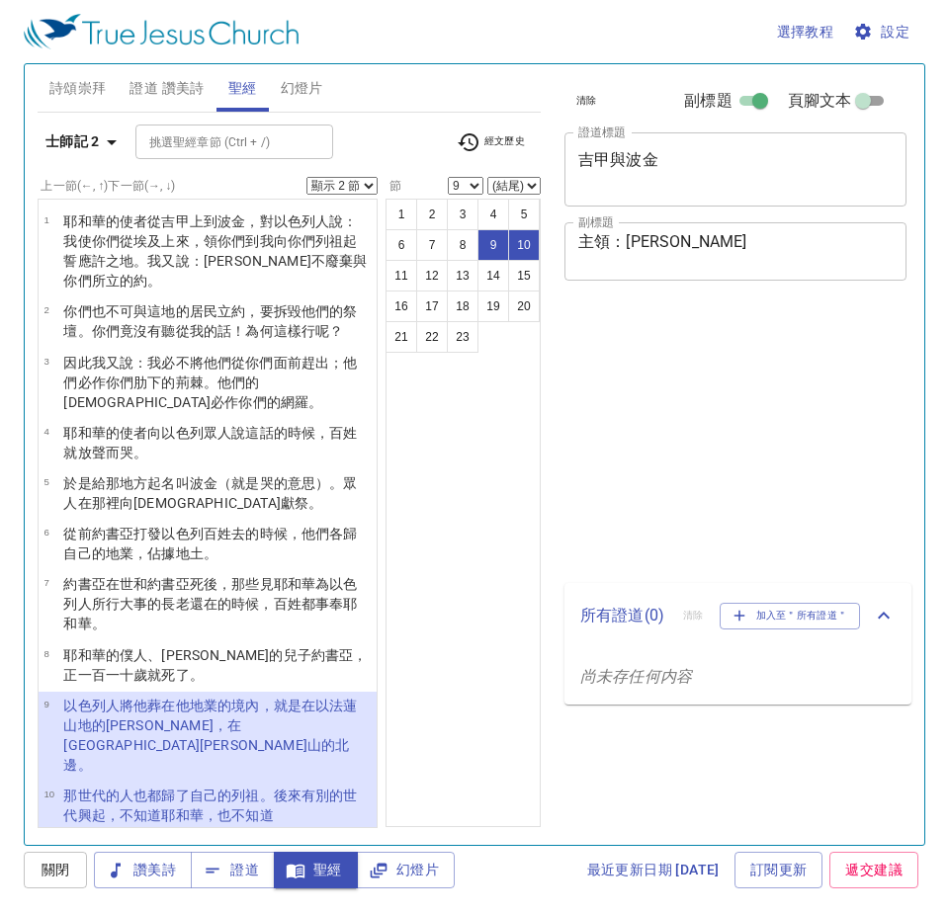
select select "2"
select select "9"
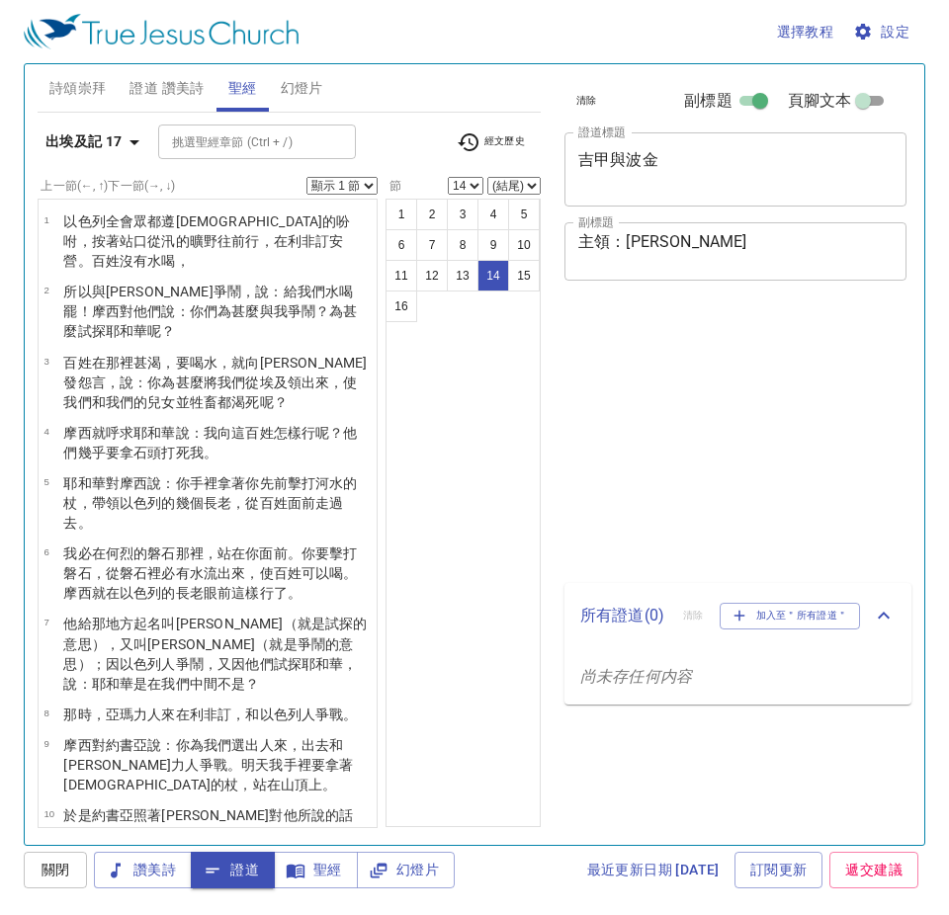
select select "14"
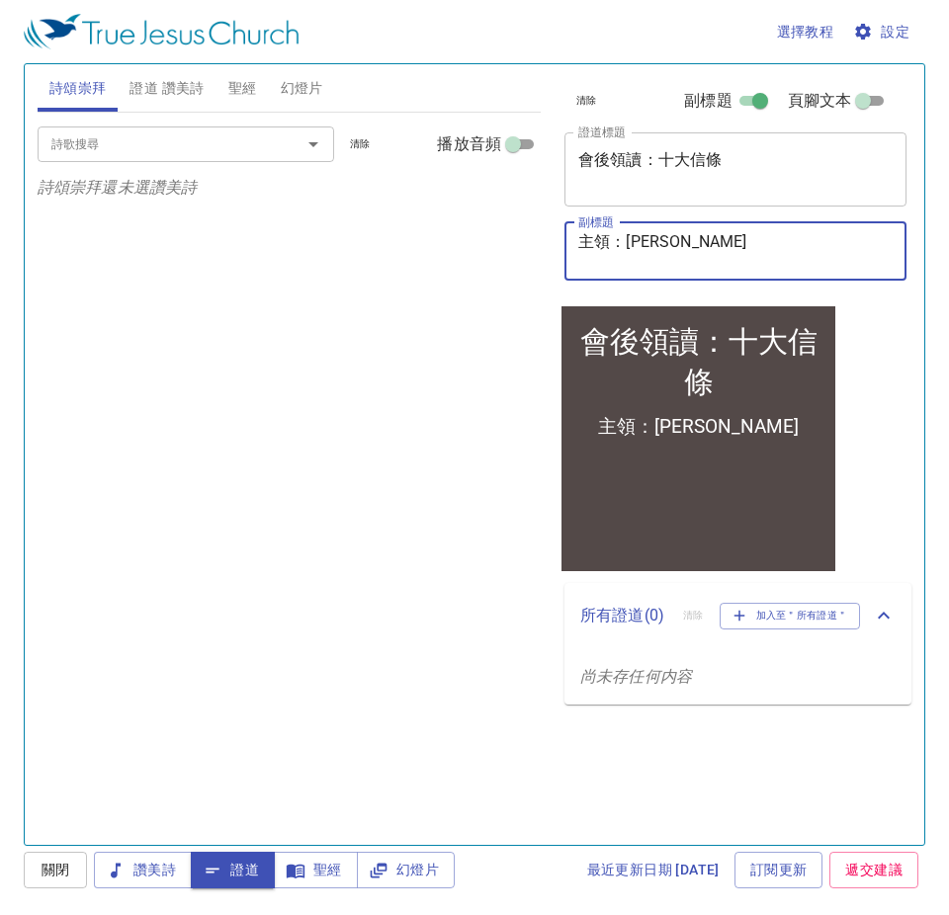
click at [624, 242] on textarea "主領：何皓瑋弟兄" at bounding box center [735, 251] width 314 height 38
